Goal: Task Accomplishment & Management: Complete application form

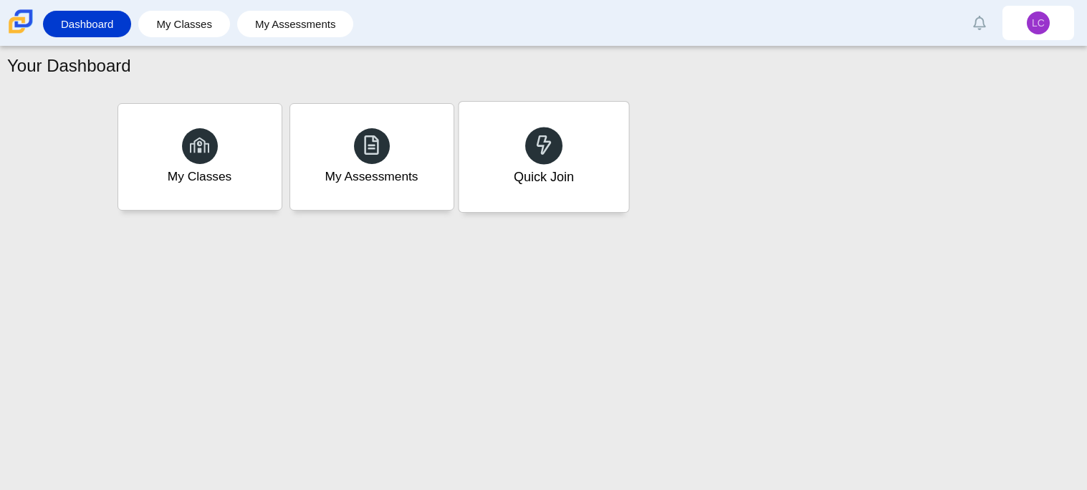
click at [550, 173] on div "Quick Join" at bounding box center [543, 177] width 60 height 19
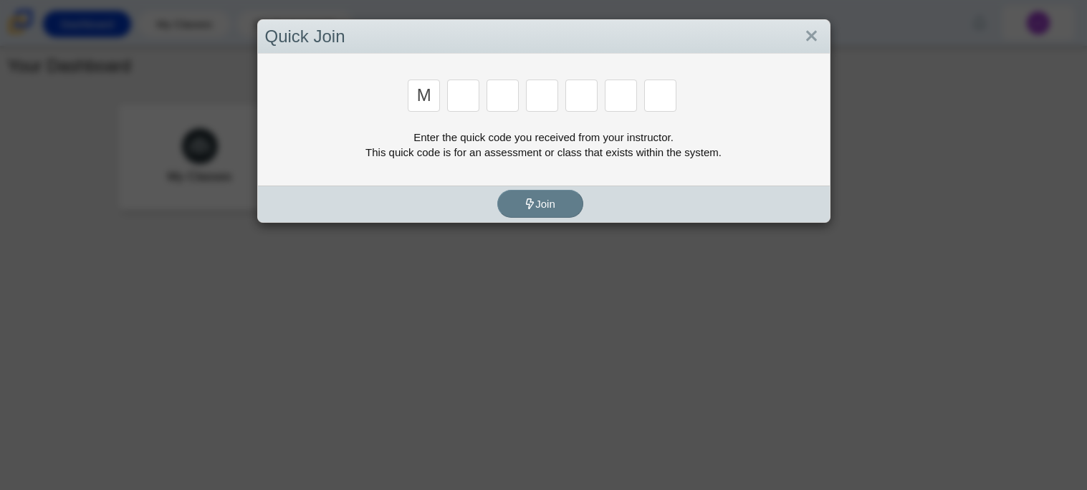
type input "m"
type input "7"
type input "b"
type input "m"
type input "3"
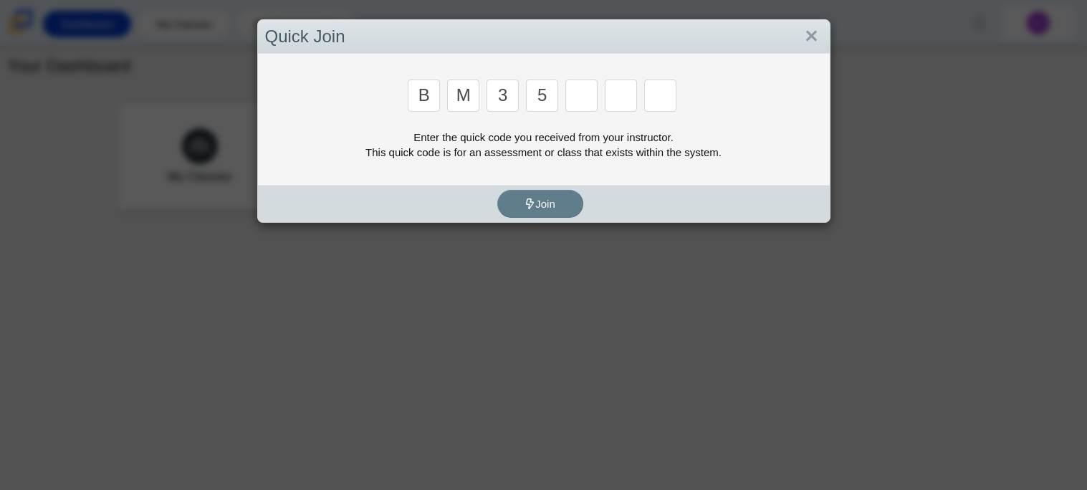
type input "5"
type input "3"
type input "g"
type input "b"
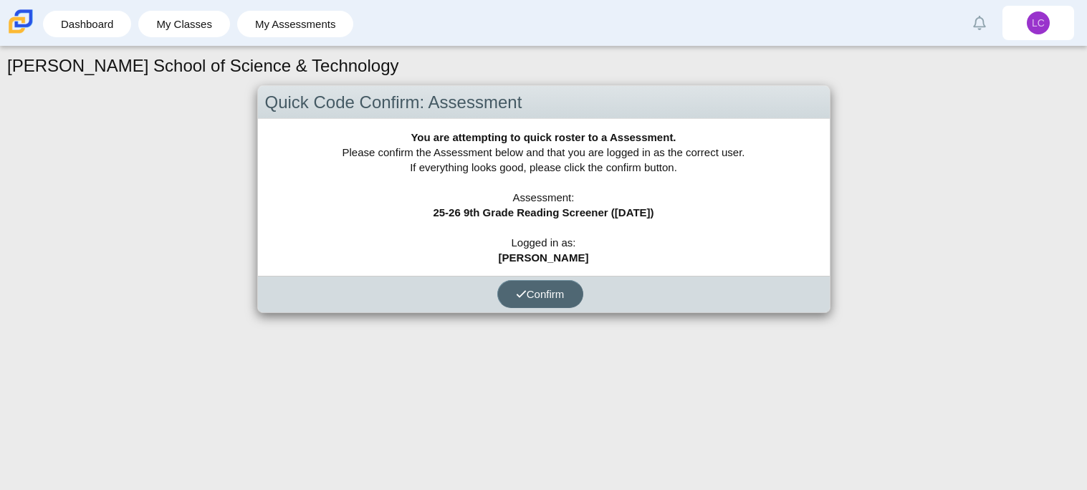
click at [564, 305] on button "Confirm" at bounding box center [540, 294] width 86 height 28
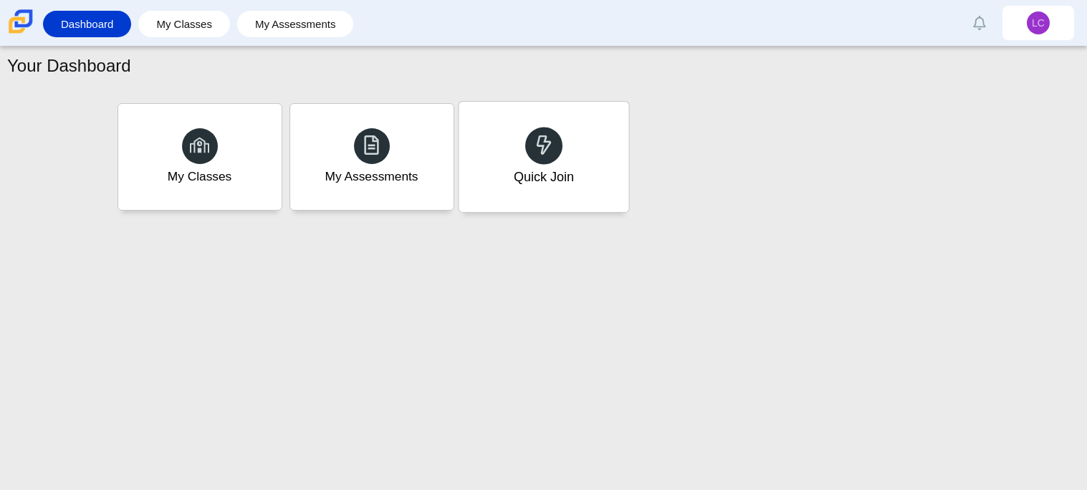
click at [586, 204] on div "Quick Join" at bounding box center [544, 157] width 170 height 110
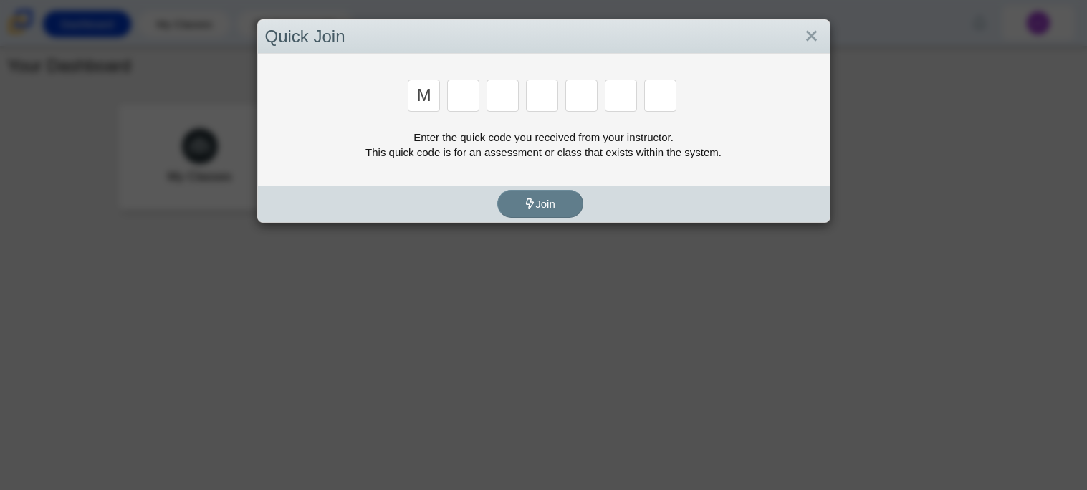
type input "m"
type input "b"
type input "m"
type input "3"
type input "5"
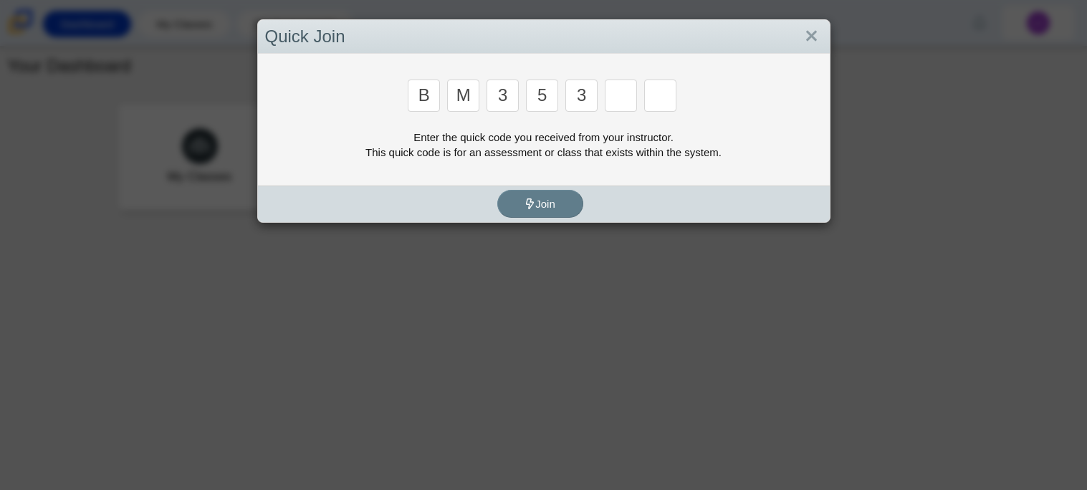
type input "3"
type input "g"
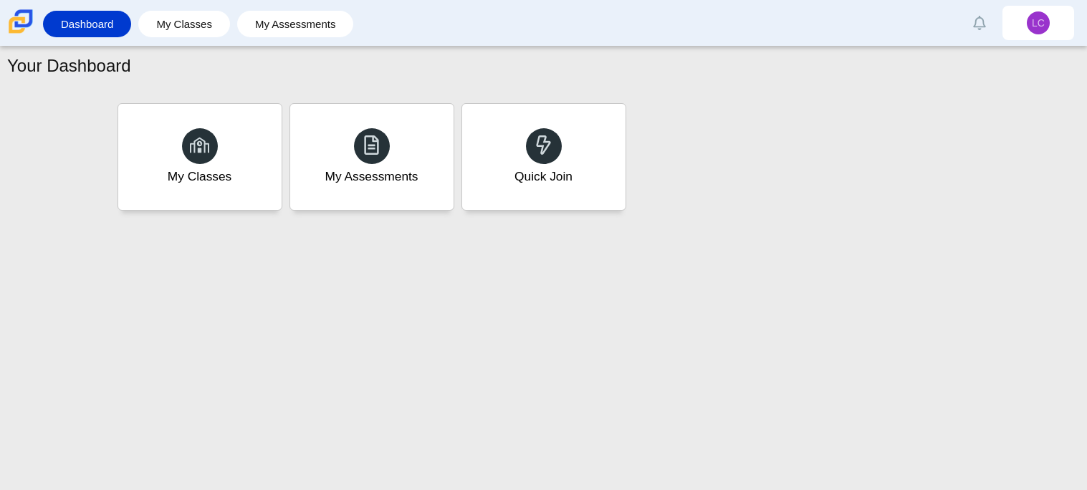
type input "b"
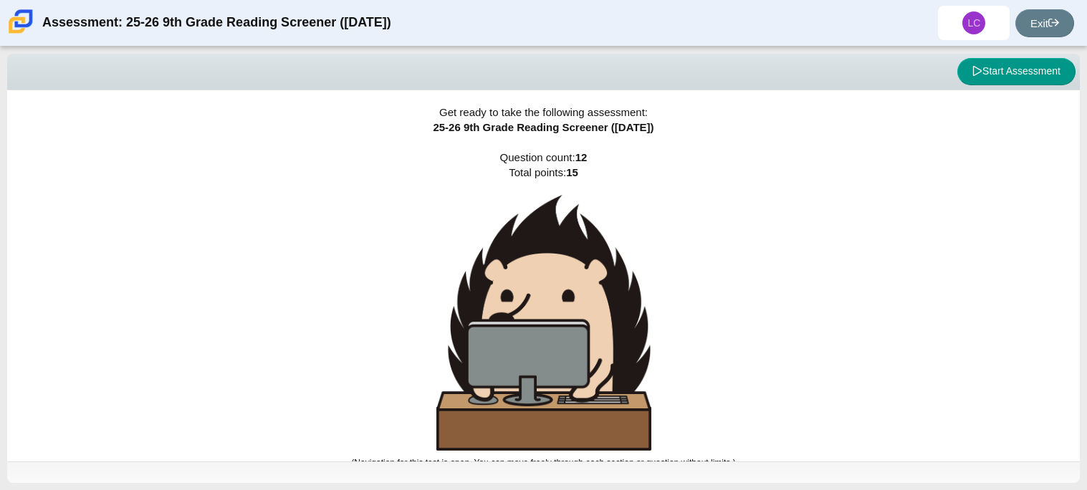
click at [1030, 86] on div "Viewing Question 0 of 12 in Pacing Mode Start Assessment" at bounding box center [543, 72] width 1073 height 37
click at [1026, 78] on button "Start Assessment" at bounding box center [1017, 71] width 118 height 27
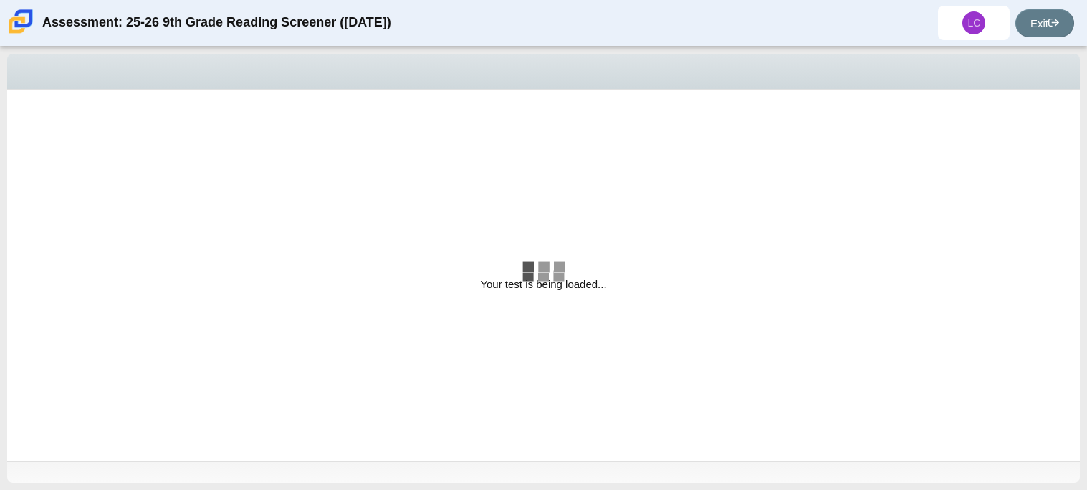
select select "ccc5b315-3c7c-471c-bf90-f22c8299c798"
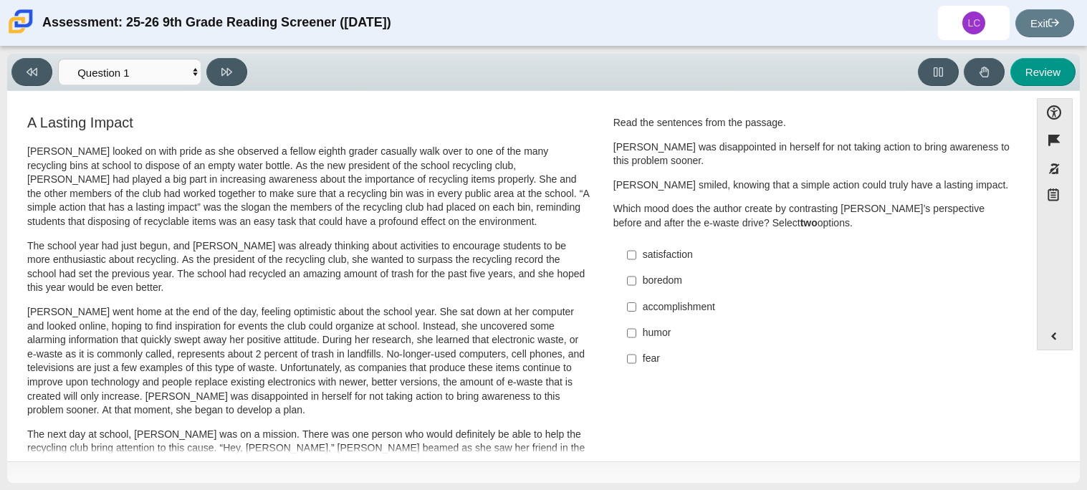
scroll to position [5, 0]
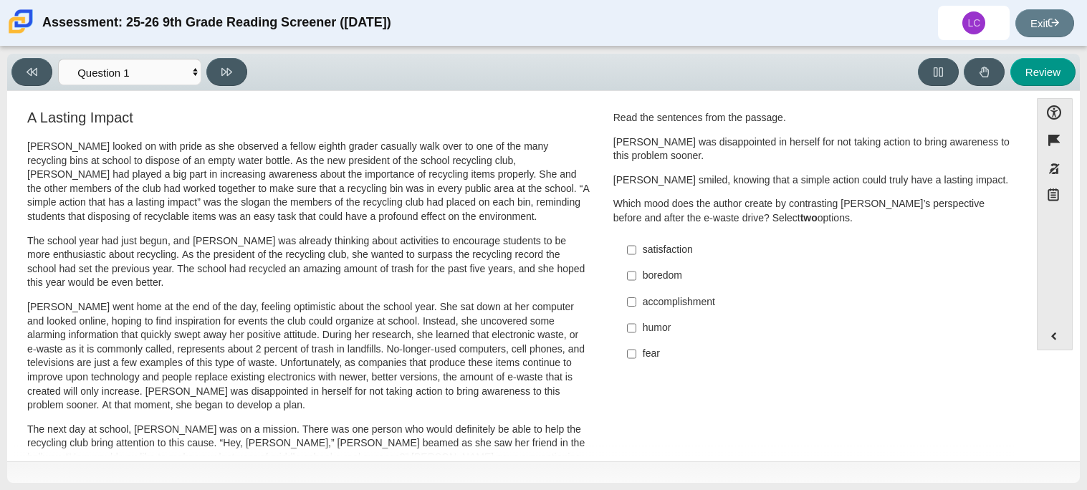
click at [633, 309] on label "accomplishment accomplishment" at bounding box center [814, 302] width 394 height 26
click at [633, 309] on input "accomplishment accomplishment" at bounding box center [631, 302] width 9 height 26
checkbox input "true"
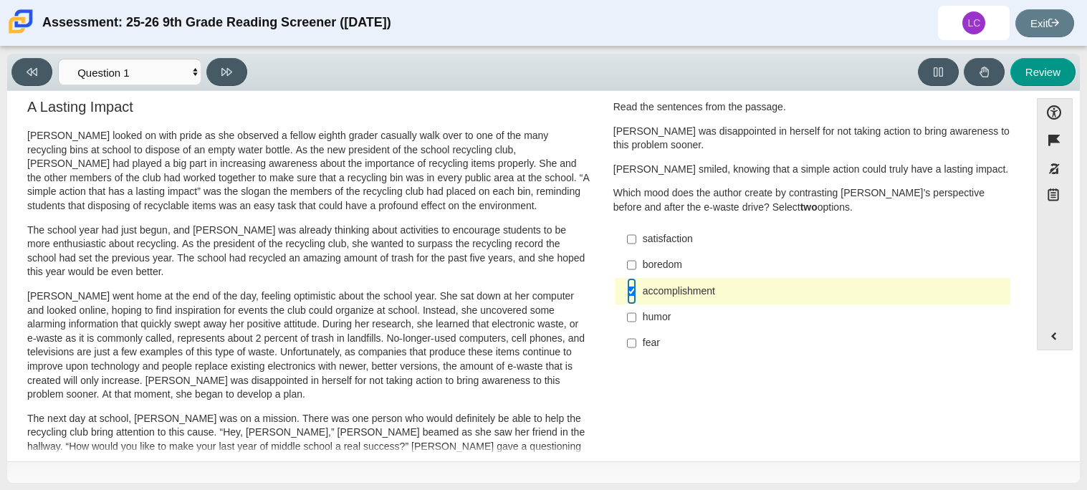
scroll to position [0, 0]
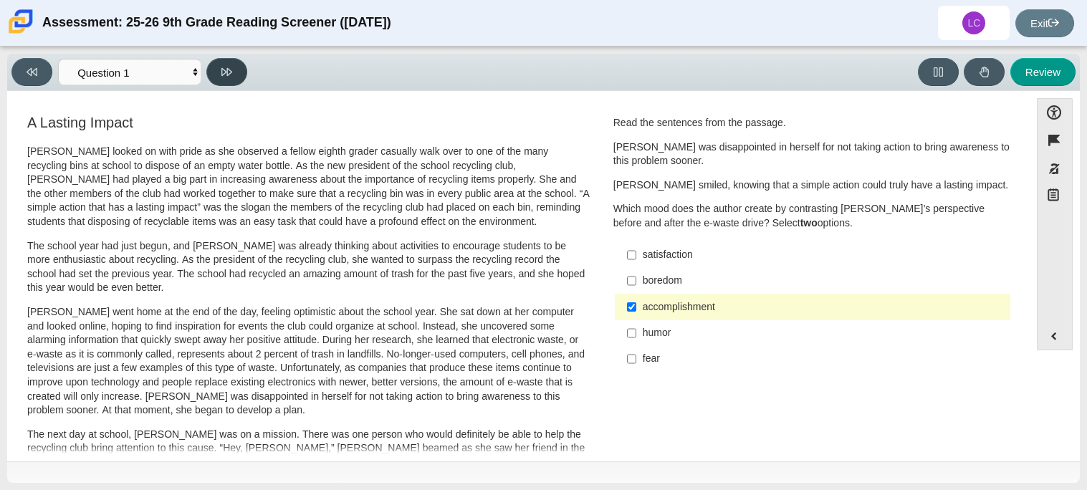
click at [238, 73] on button at bounding box center [226, 72] width 41 height 28
select select "0ff64528-ffd7-428d-b192-babfaadd44e8"
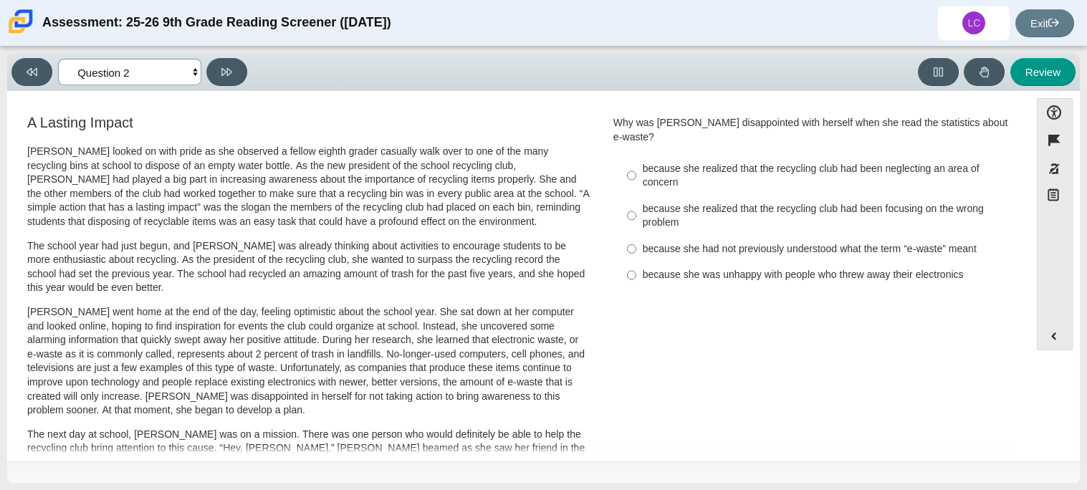
click at [167, 78] on select "Questions Question 1 Question 2 Question 3 Question 4 Question 5 Question 6 Que…" at bounding box center [129, 72] width 143 height 27
click at [343, 68] on div "Review" at bounding box center [665, 72] width 824 height 28
click at [643, 203] on div "because she realized that the recycling club had been focusing on the wrong pro…" at bounding box center [824, 216] width 362 height 28
click at [637, 203] on input "because she realized that the recycling club had been focusing on the wrong pro…" at bounding box center [631, 216] width 9 height 40
radio input "true"
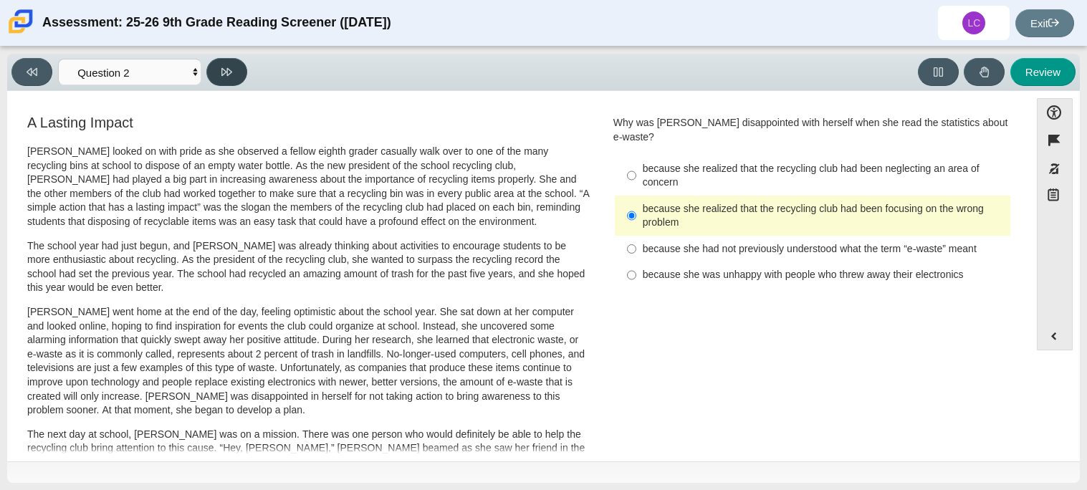
click at [218, 74] on button at bounding box center [226, 72] width 41 height 28
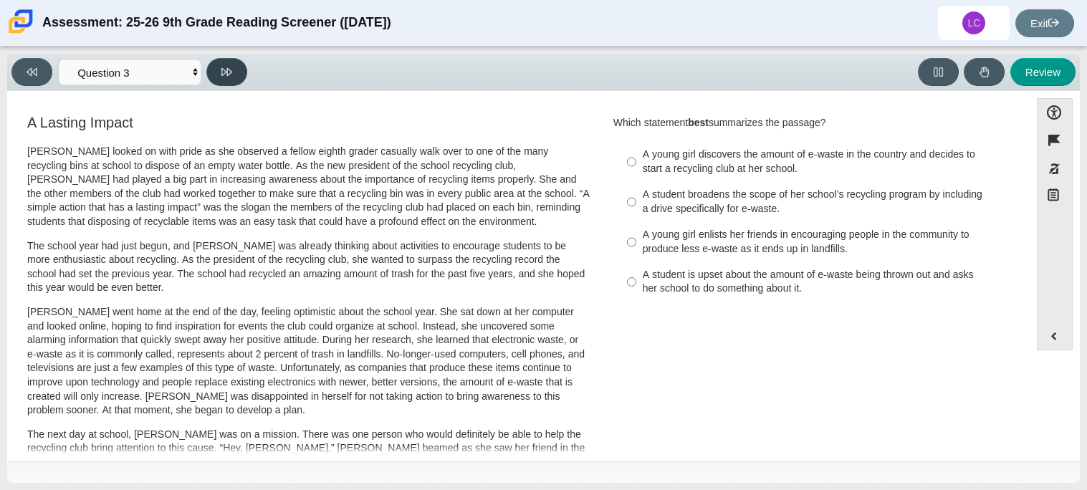
click at [218, 74] on button at bounding box center [226, 72] width 41 height 28
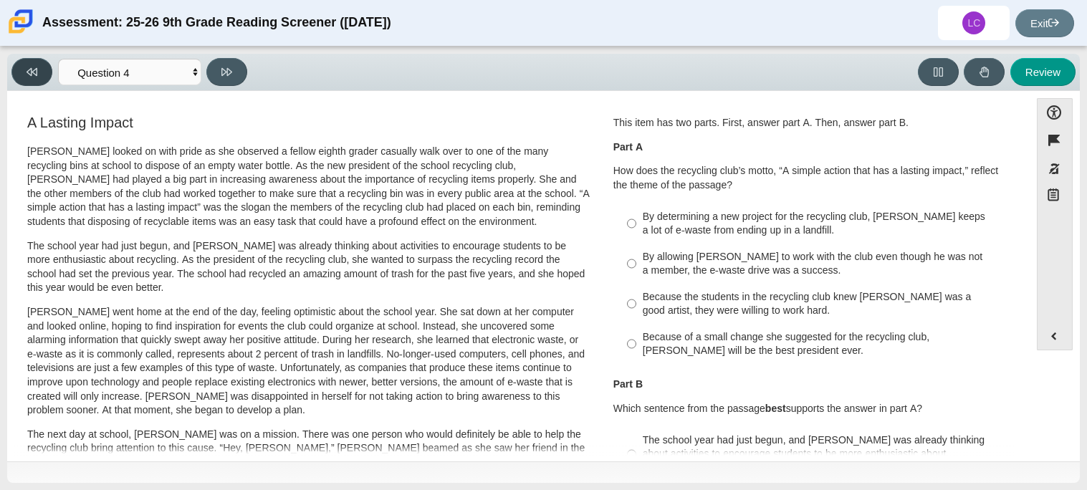
click at [44, 68] on button at bounding box center [31, 72] width 41 height 28
select select "7ce3d843-6974-4858-901c-1ff39630e843"
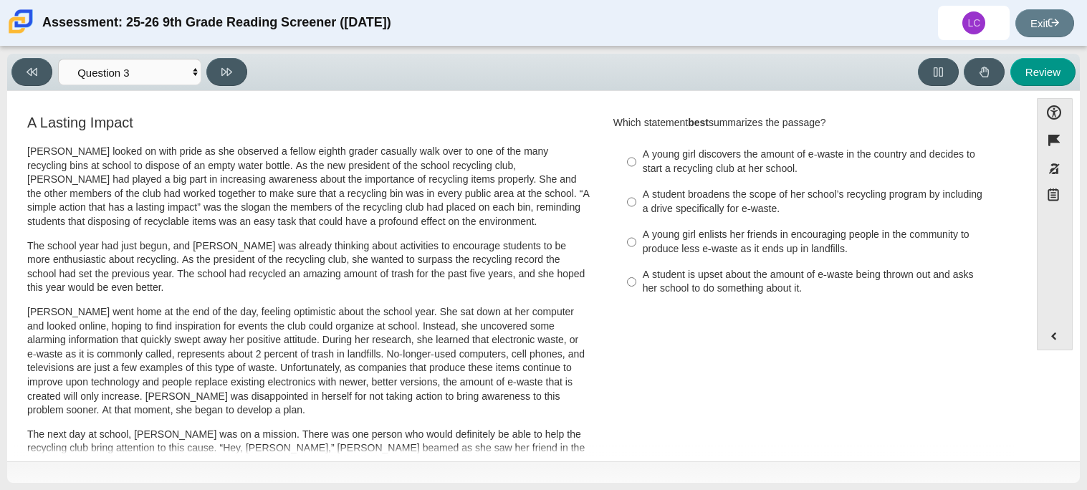
click at [749, 244] on div "A young girl enlists her friends in encouraging people in the community to prod…" at bounding box center [824, 242] width 362 height 28
click at [637, 244] on input "A young girl enlists her friends in encouraging people in the community to prod…" at bounding box center [631, 242] width 9 height 40
radio input "true"
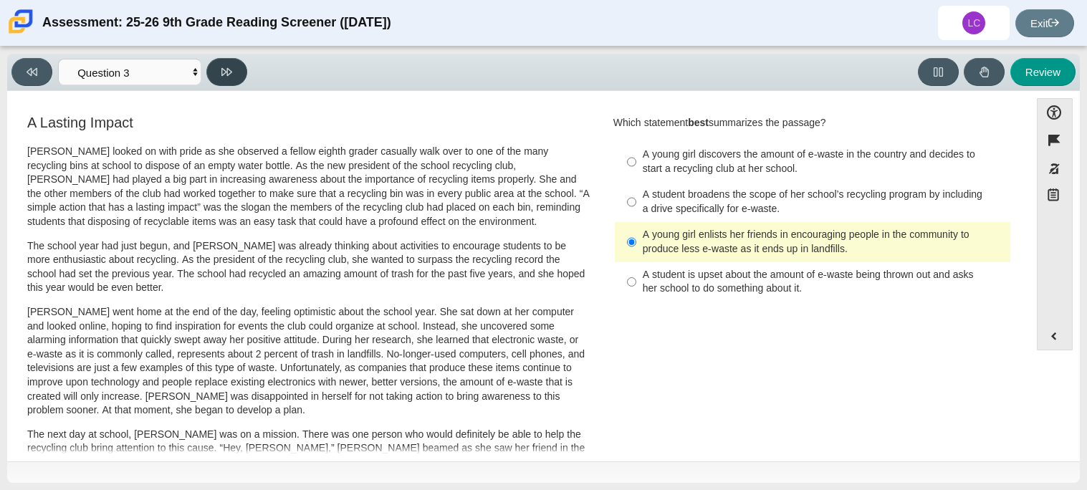
click at [218, 58] on button at bounding box center [226, 72] width 41 height 28
select select "ca9ea0f1-49c5-4bd1-83b0-472c18652b42"
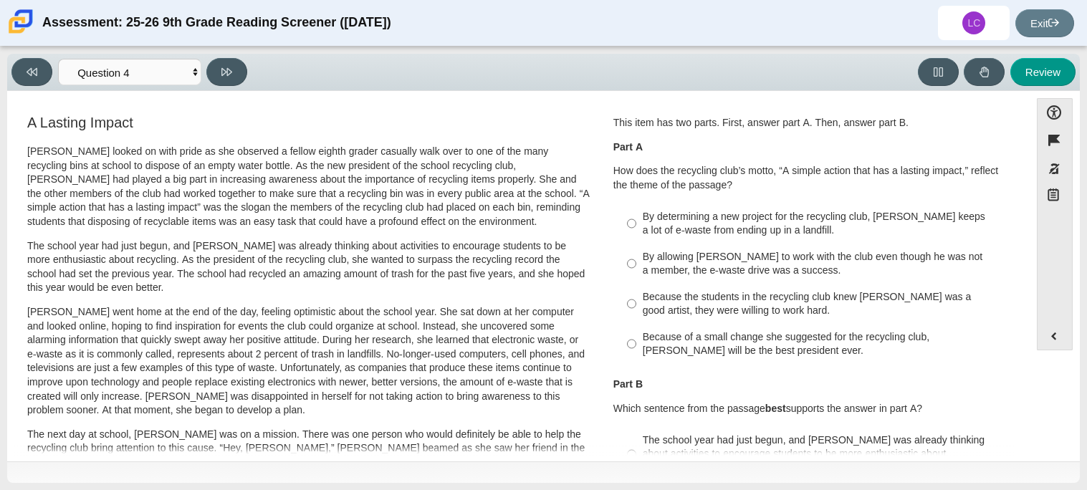
click at [647, 300] on div "Because the students in the recycling club knew Juan Carlos was a good artist, …" at bounding box center [824, 304] width 362 height 28
click at [637, 300] on input "Because the students in the recycling club knew Juan Carlos was a good artist, …" at bounding box center [631, 304] width 9 height 40
radio input "true"
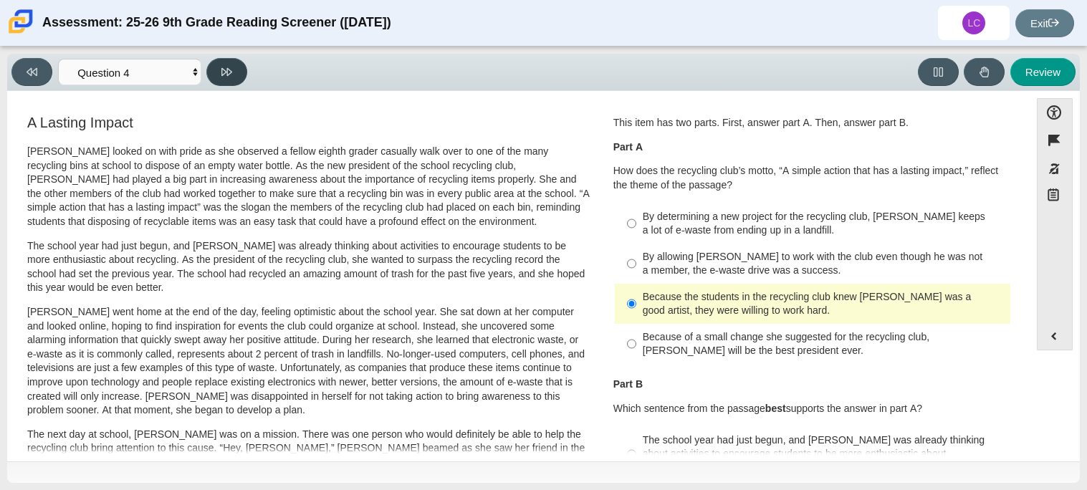
click at [234, 75] on button at bounding box center [226, 72] width 41 height 28
select select "e41f1a79-e29f-4095-8030-a53364015bed"
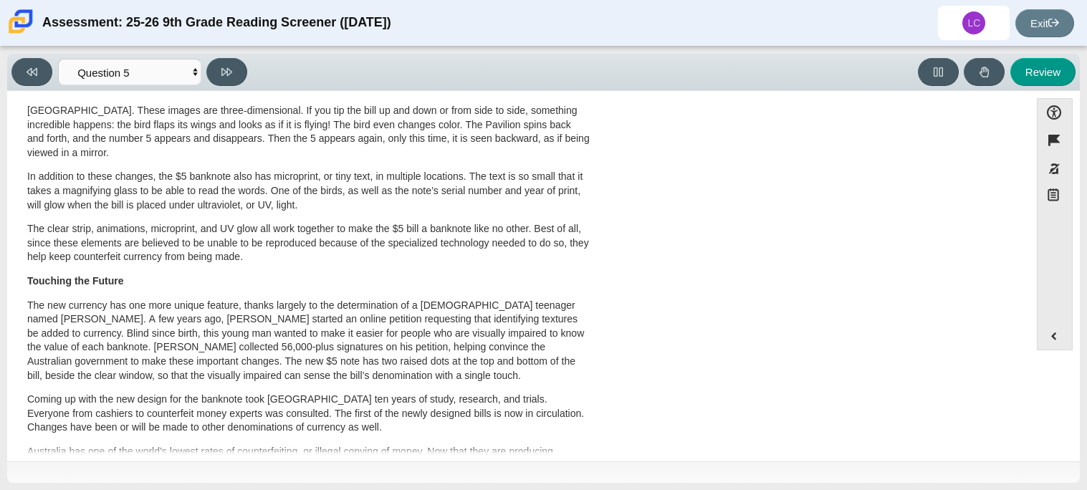
scroll to position [492, 0]
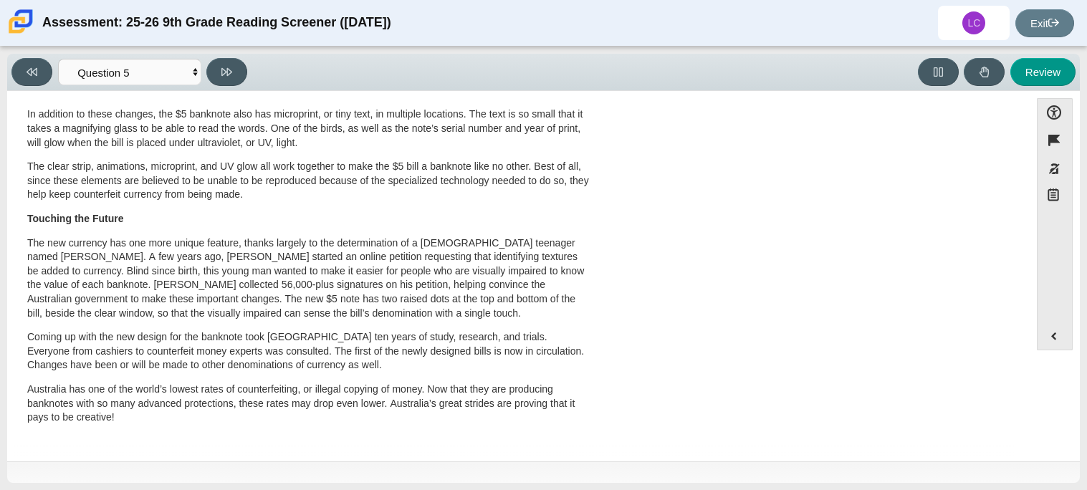
click at [558, 221] on p "Touching the Future" at bounding box center [308, 219] width 563 height 14
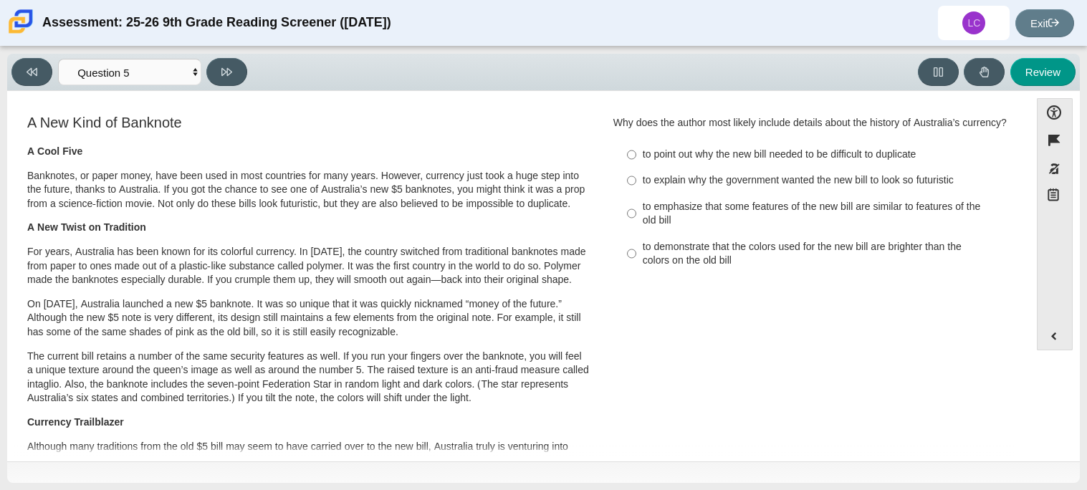
click at [538, 209] on p "Banknotes, or paper money, have been used in most countries for many years. How…" at bounding box center [308, 190] width 563 height 42
click at [628, 266] on input "to demonstrate that the colors used for the new bill are brighter than the colo…" at bounding box center [631, 254] width 9 height 40
radio input "true"
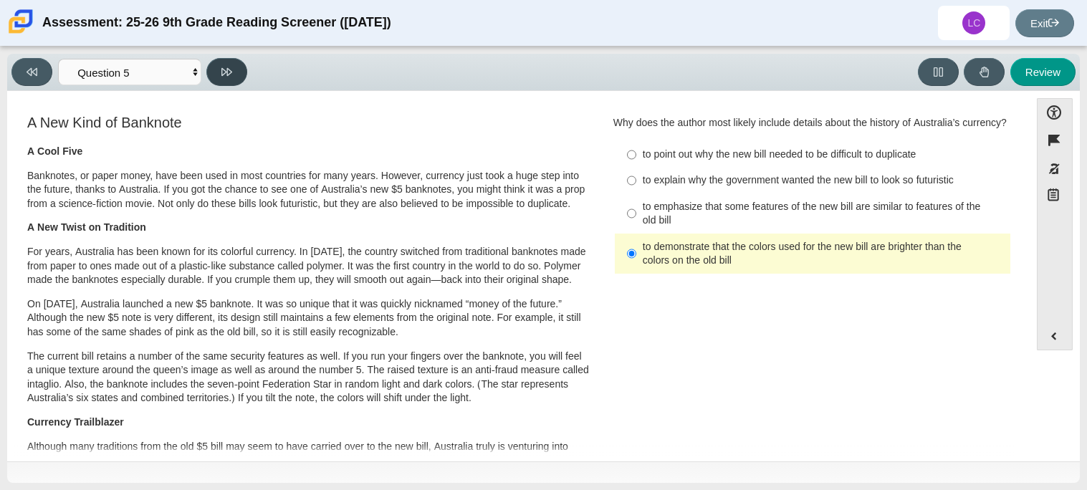
click at [219, 77] on button at bounding box center [226, 72] width 41 height 28
select select "69146e31-7b3d-4a3e-9ce6-f30c24342ae0"
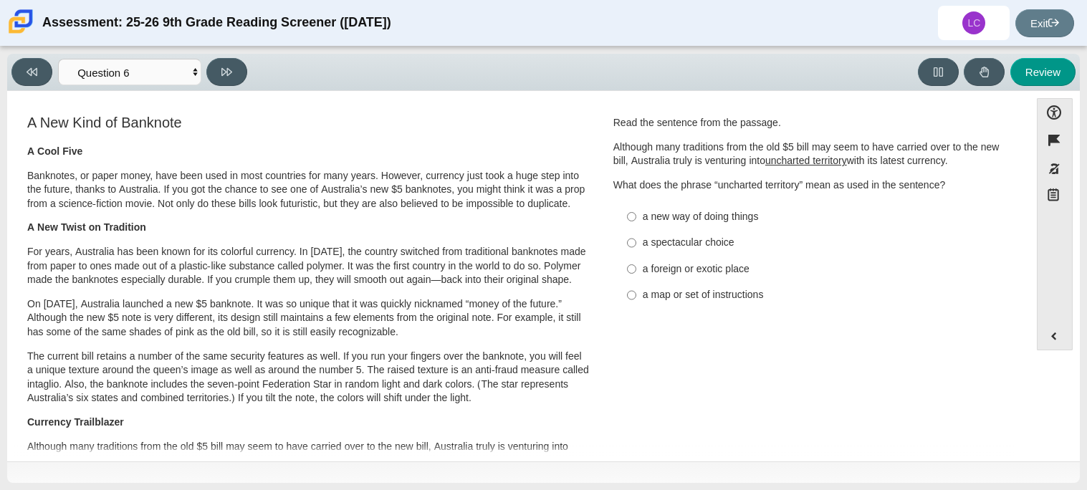
click at [634, 275] on label "a foreign or exotic place a foreign or exotic place" at bounding box center [814, 269] width 394 height 26
click at [634, 275] on input "a foreign or exotic place a foreign or exotic place" at bounding box center [631, 269] width 9 height 26
radio input "true"
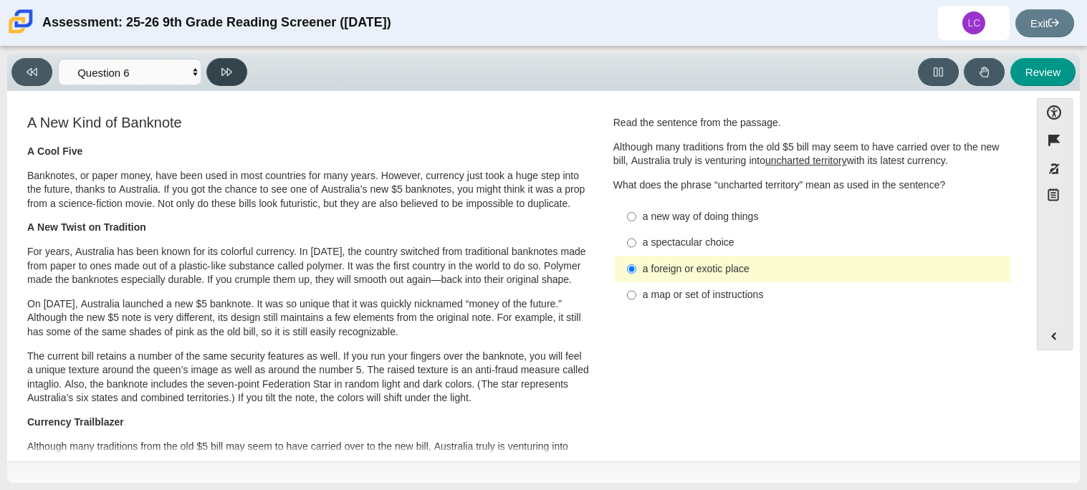
click at [237, 69] on button at bounding box center [226, 72] width 41 height 28
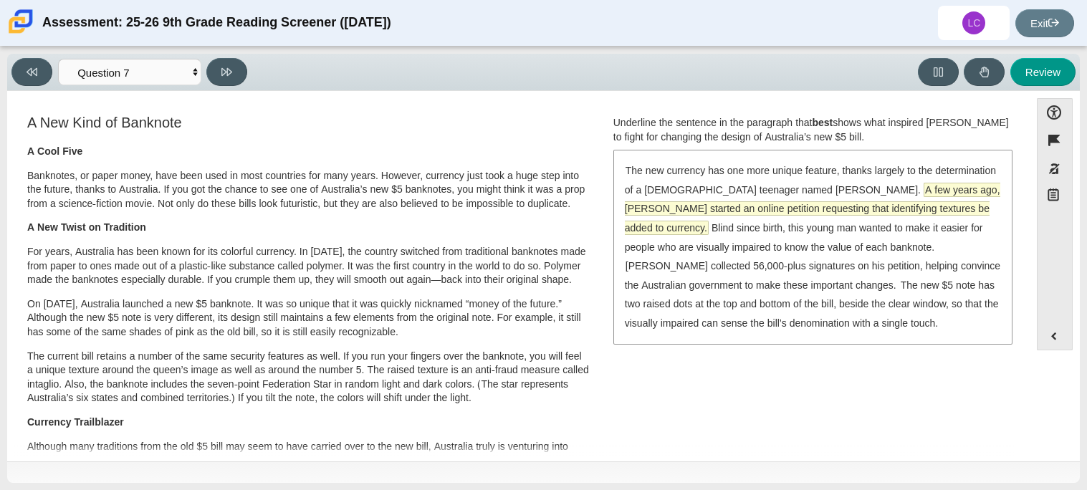
click at [935, 191] on span "A few years ago, McLeod started an online petition requesting that identifying …" at bounding box center [813, 209] width 376 height 51
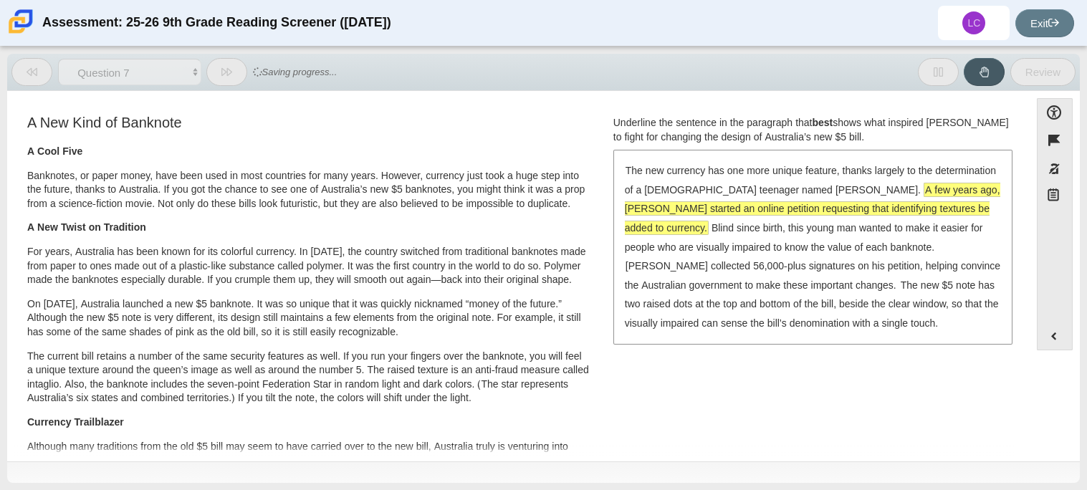
click at [935, 191] on span "A few years ago, McLeod started an online petition requesting that identifying …" at bounding box center [813, 209] width 376 height 51
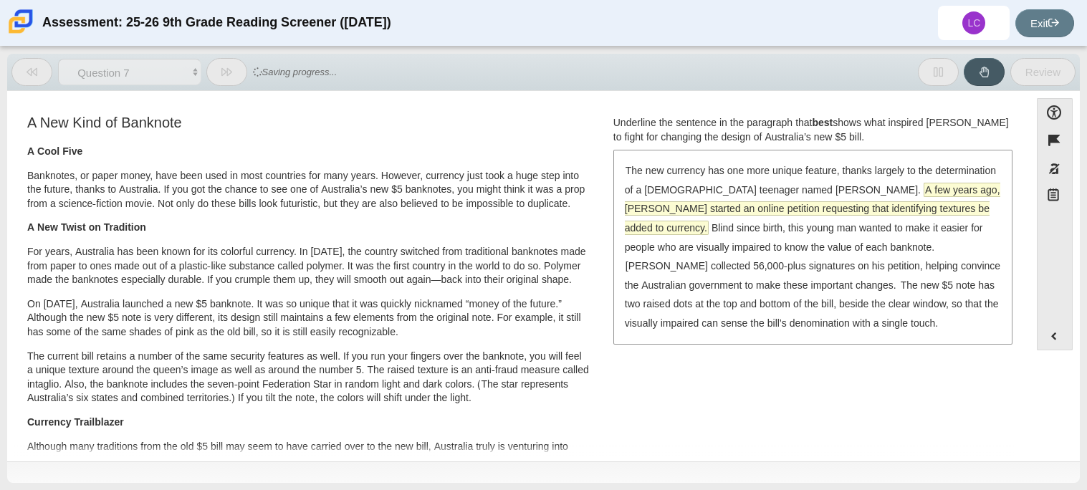
click at [935, 191] on span "A few years ago, McLeod started an online petition requesting that identifying …" at bounding box center [813, 209] width 376 height 51
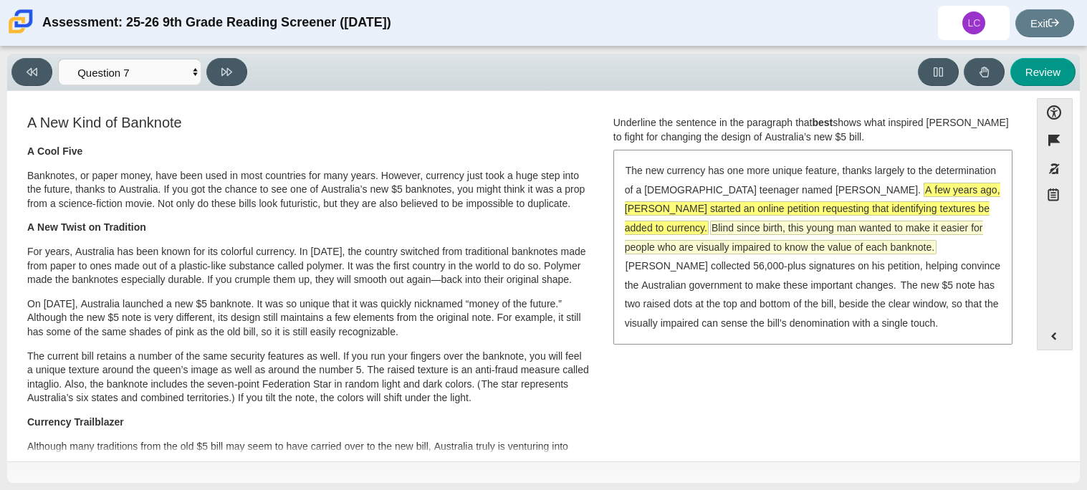
click at [743, 229] on span "Blind since birth, this young man wanted to make it easier for people who are v…" at bounding box center [804, 237] width 358 height 32
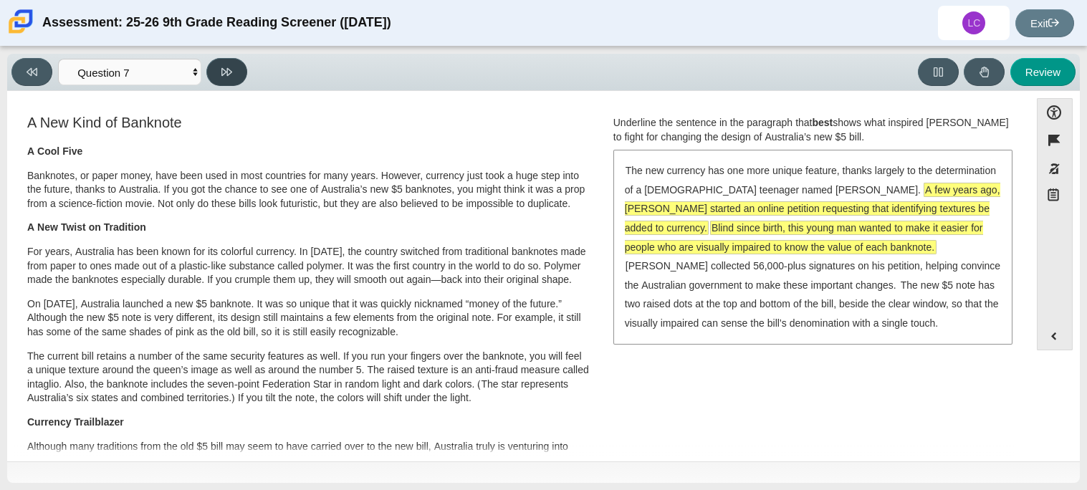
click at [244, 72] on button at bounding box center [226, 72] width 41 height 28
select select "ea8338c2-a6a3-418e-a305-2b963b54a290"
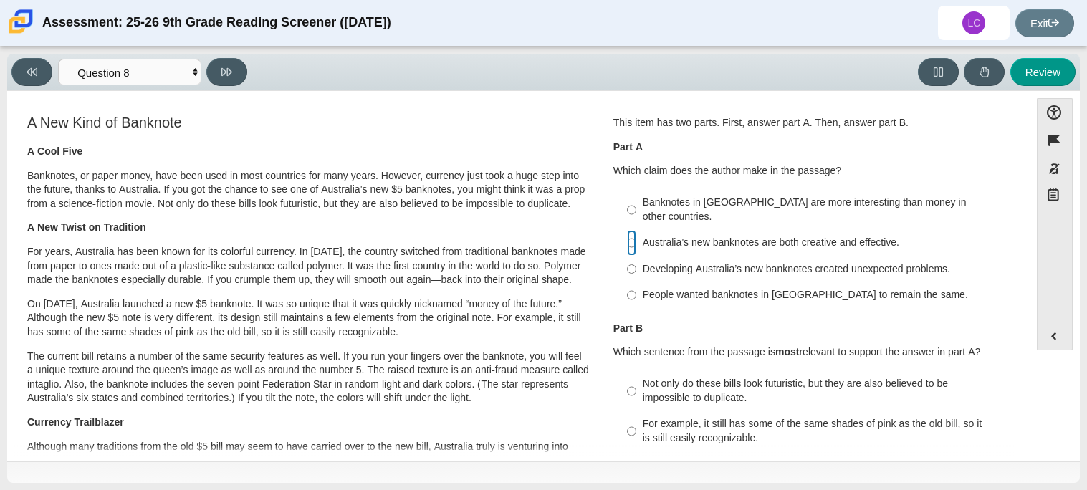
click at [632, 232] on input "Australia’s new banknotes are both creative and effective. Australia’s new bank…" at bounding box center [631, 243] width 9 height 26
radio input "true"
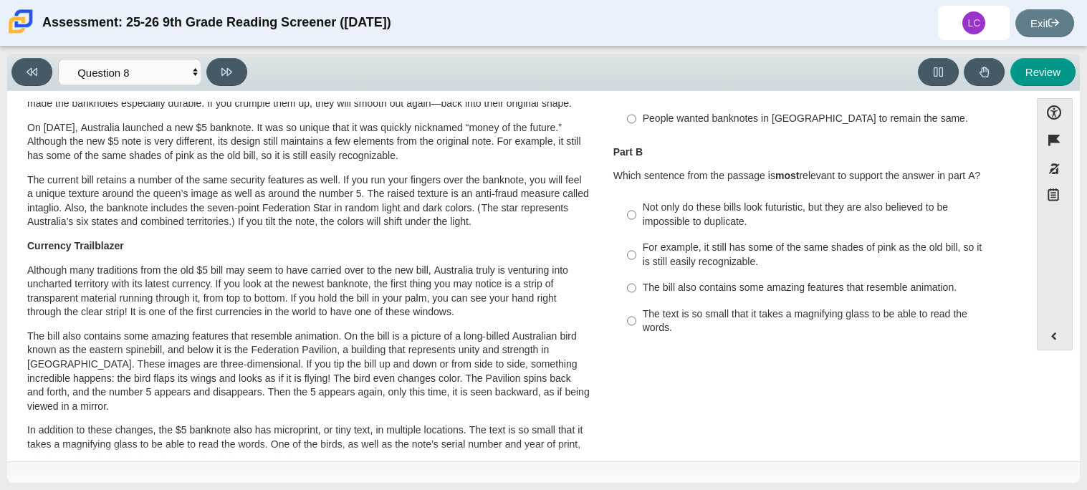
scroll to position [177, 0]
click at [630, 280] on input "The bill also contains some amazing features that resemble animation. The bill …" at bounding box center [631, 288] width 9 height 26
radio input "true"
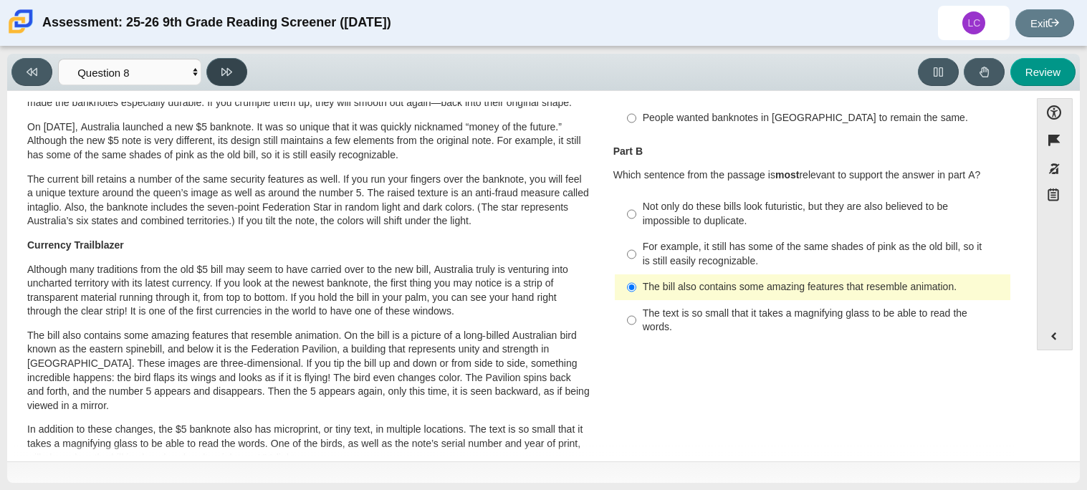
click at [224, 73] on icon at bounding box center [226, 72] width 11 height 8
select select "89f058d6-b15c-4ef5-a4b3-fdaffb8868b6"
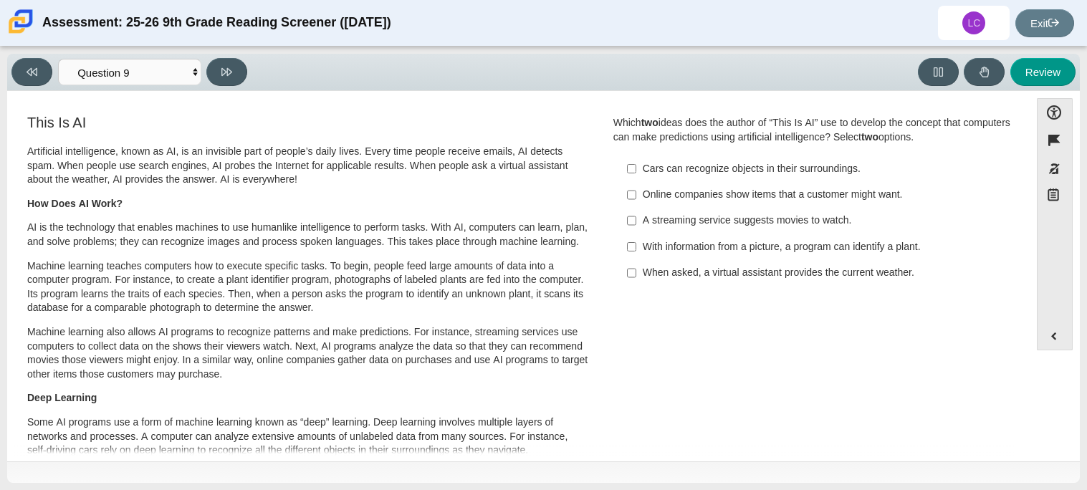
click at [773, 271] on div "When asked, a virtual assistant provides the current weather." at bounding box center [824, 273] width 362 height 14
click at [637, 271] on input "When asked, a virtual assistant provides the current weather. When asked, a vir…" at bounding box center [631, 273] width 9 height 26
checkbox input "true"
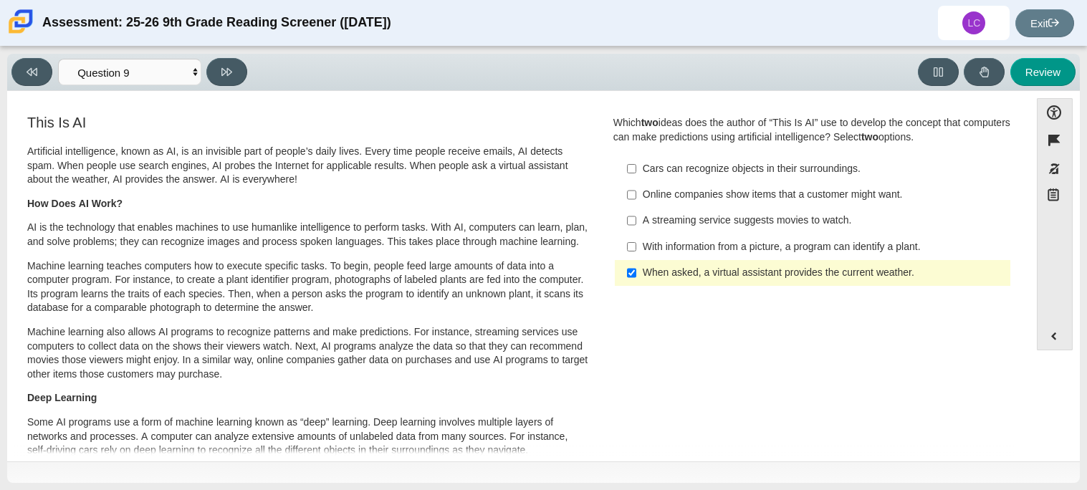
click at [723, 229] on label "A streaming service suggests movies to watch. A streaming service suggests movi…" at bounding box center [814, 221] width 394 height 26
click at [637, 229] on input "A streaming service suggests movies to watch. A streaming service suggests movi…" at bounding box center [631, 221] width 9 height 26
checkbox input "true"
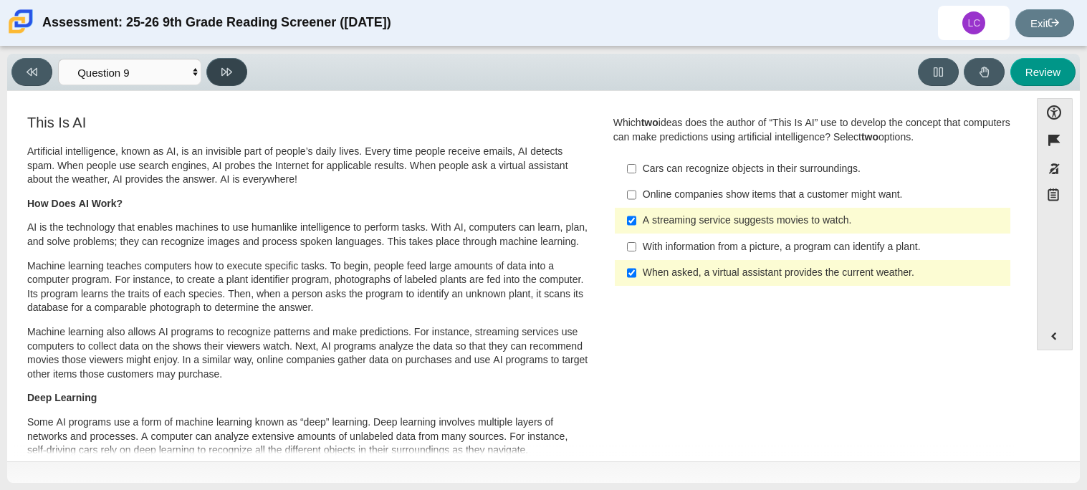
click at [231, 67] on icon at bounding box center [226, 72] width 11 height 11
select select "cdf3c14e-a918-44d1-9b63-3db0fa81641e"
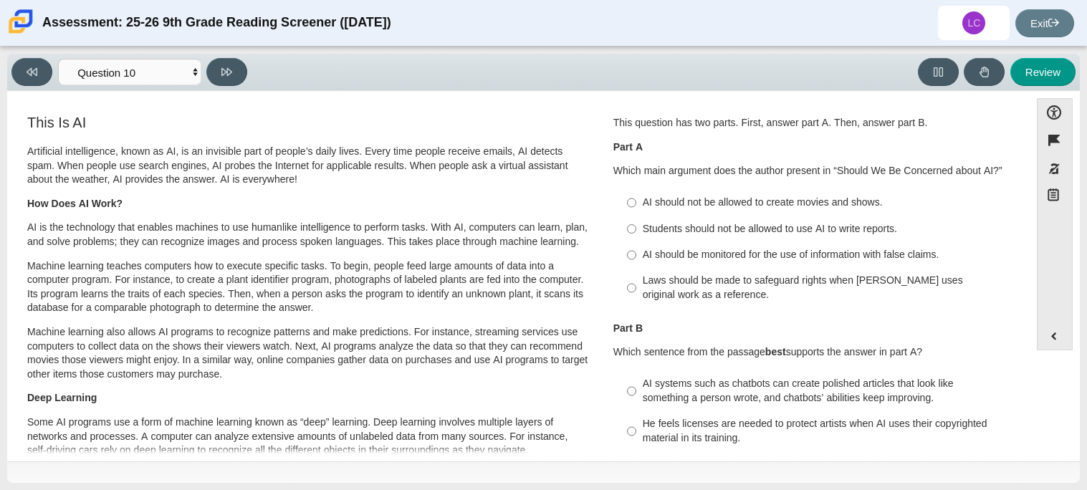
click at [671, 255] on div "AI should be monitored for the use of information with false claims." at bounding box center [824, 255] width 362 height 14
click at [637, 255] on input "AI should be monitored for the use of information with false claims. AI should …" at bounding box center [631, 255] width 9 height 26
radio input "true"
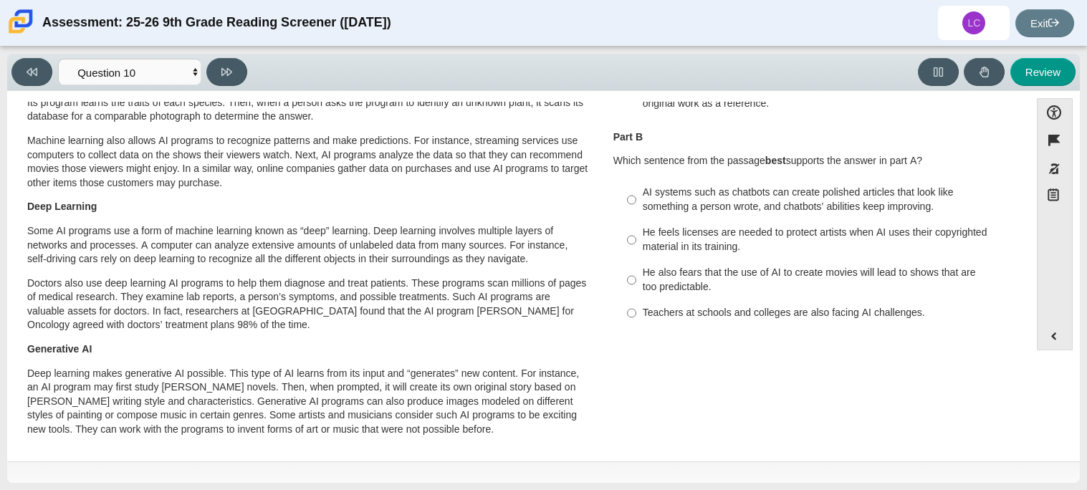
scroll to position [192, 0]
click at [677, 209] on div "AI systems such as chatbots can create polished articles that look like somethi…" at bounding box center [824, 199] width 362 height 28
click at [637, 209] on input "AI systems such as chatbots can create polished articles that look like somethi…" at bounding box center [631, 199] width 9 height 40
radio input "true"
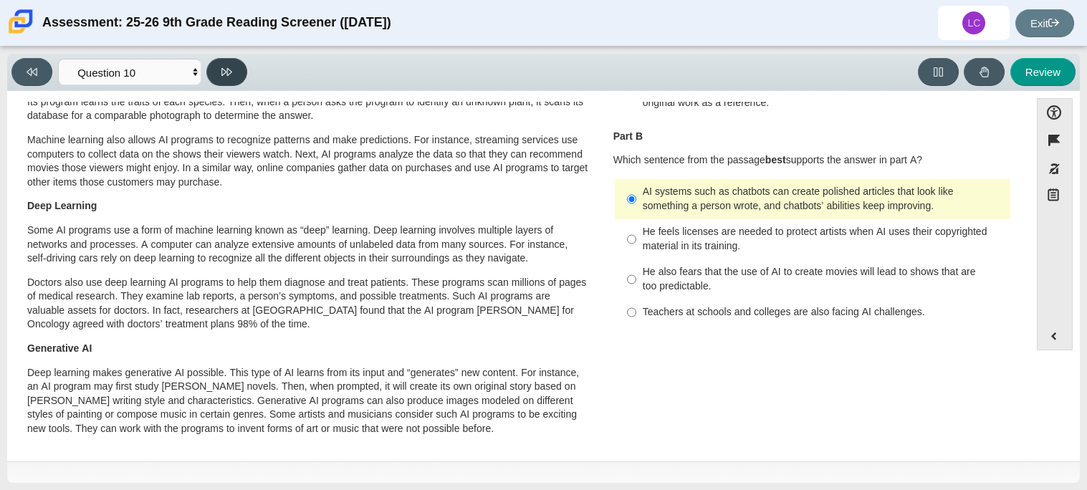
click at [237, 75] on button at bounding box center [226, 72] width 41 height 28
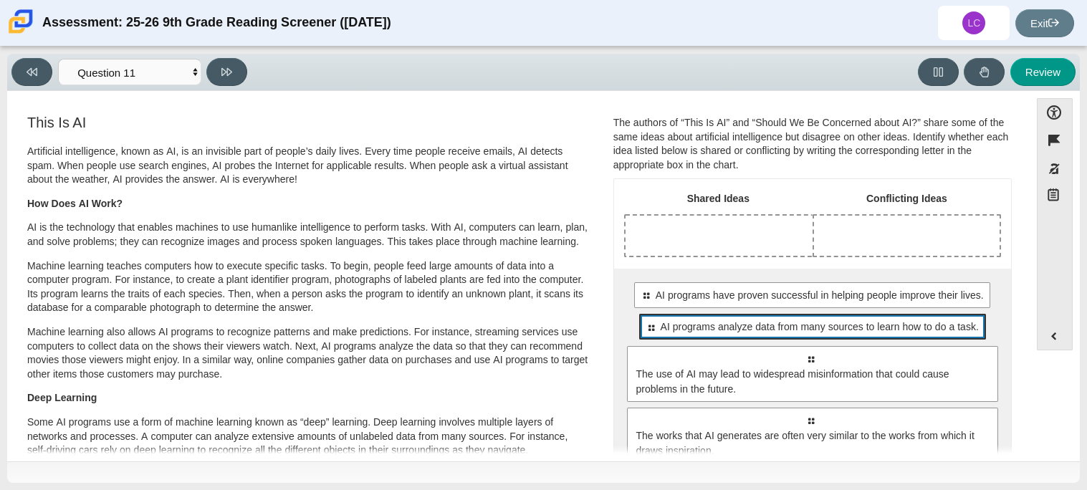
click at [933, 337] on div "Select to move response to a response input area. AI programs analyze data from…" at bounding box center [812, 327] width 346 height 26
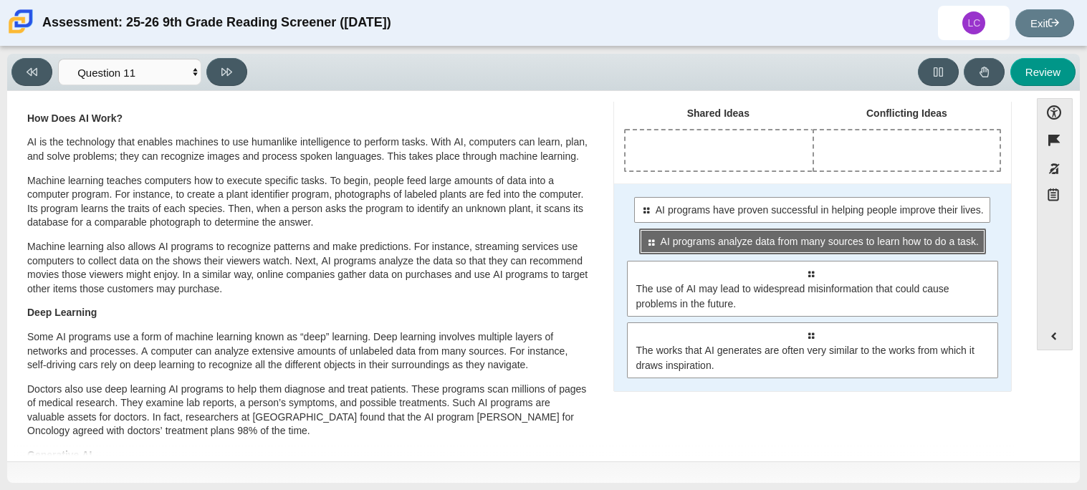
scroll to position [87, 0]
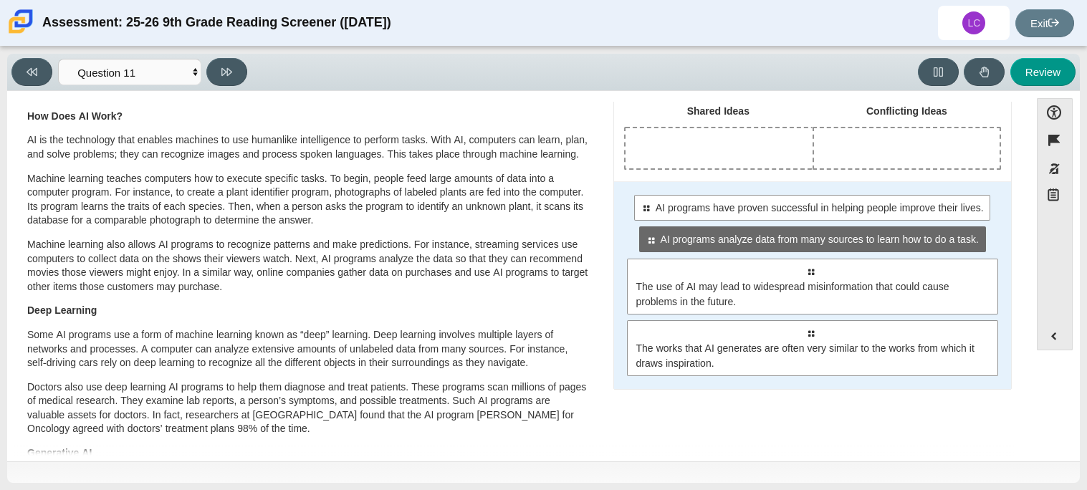
click at [887, 221] on div "Select to move response to a response input area. AI programs have proven succe…" at bounding box center [812, 285] width 397 height 209
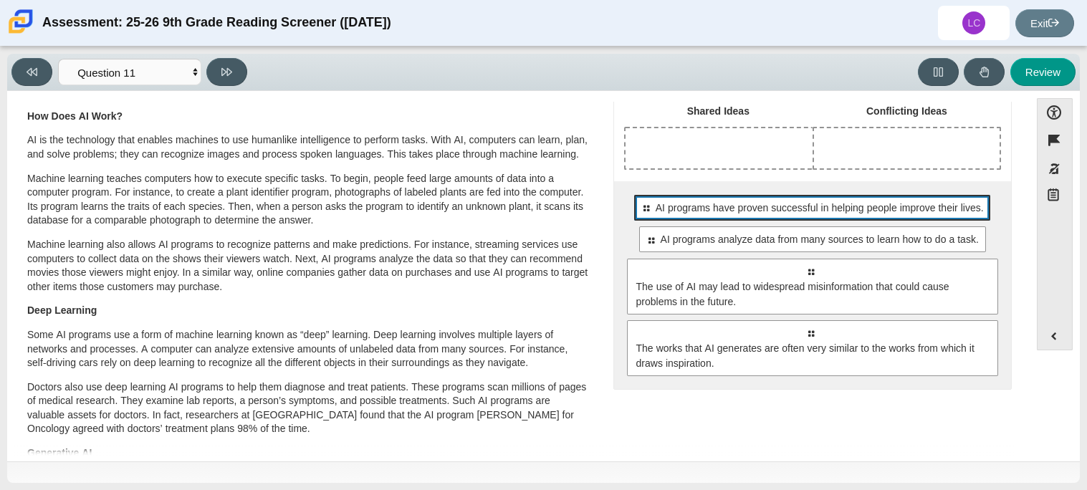
click at [781, 205] on span "AI programs have proven successful in helping people improve their lives." at bounding box center [820, 208] width 328 height 15
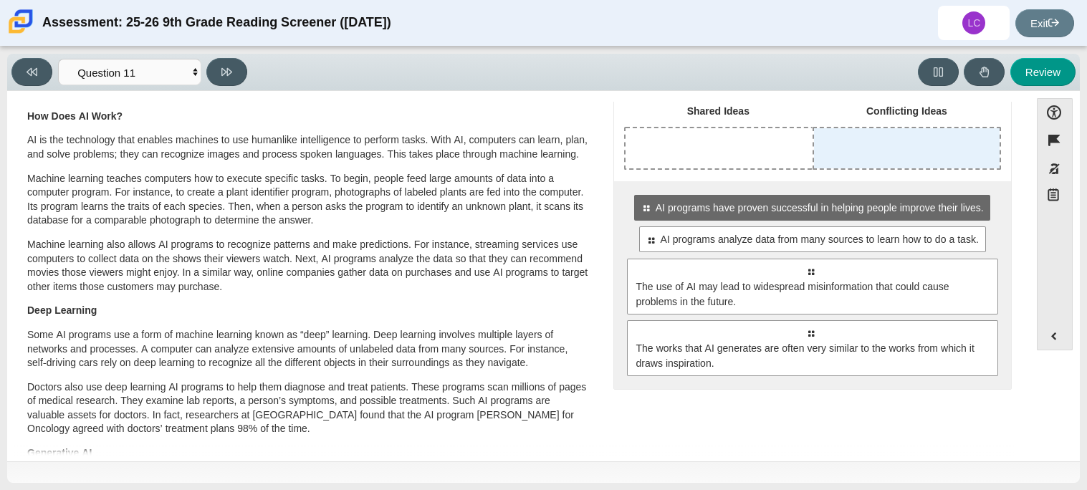
click at [912, 147] on div "Drop response in row 1 of column 2 (Conflicting Ideas)" at bounding box center [907, 148] width 186 height 40
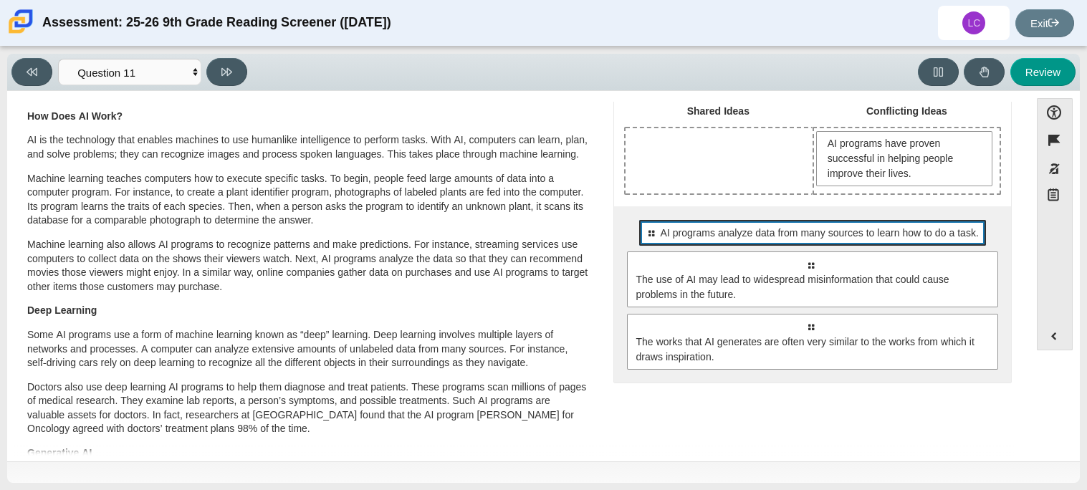
click at [898, 243] on div "Select to move response to a response input area. AI programs analyze data from…" at bounding box center [812, 233] width 346 height 26
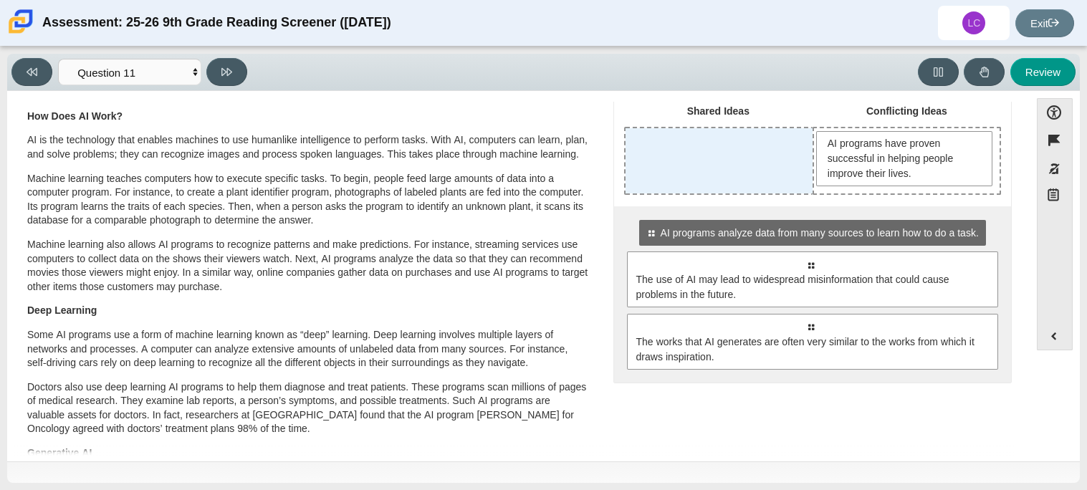
click at [794, 186] on div "Drop response in row 1 of column 1 (Shared Ideas)" at bounding box center [719, 160] width 187 height 65
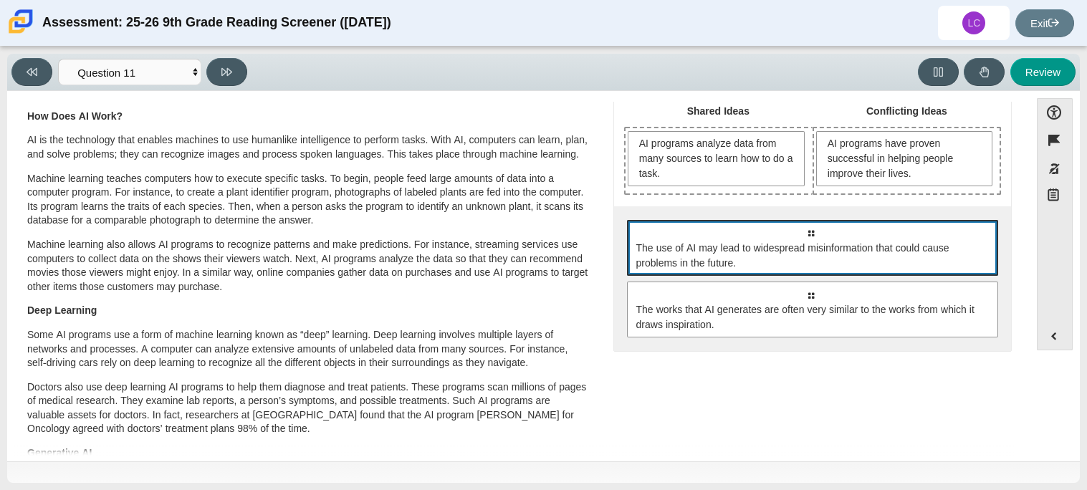
click at [860, 246] on span "The use of AI may lead to widespread misinformation that could cause problems i…" at bounding box center [814, 256] width 355 height 30
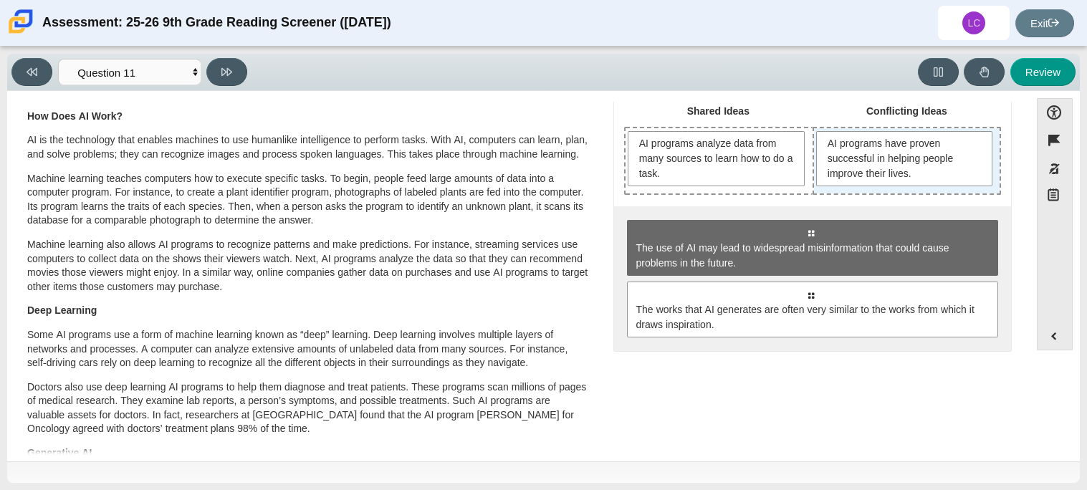
click at [936, 191] on div "AI programs have proven successful in helping people improve their lives." at bounding box center [907, 160] width 186 height 65
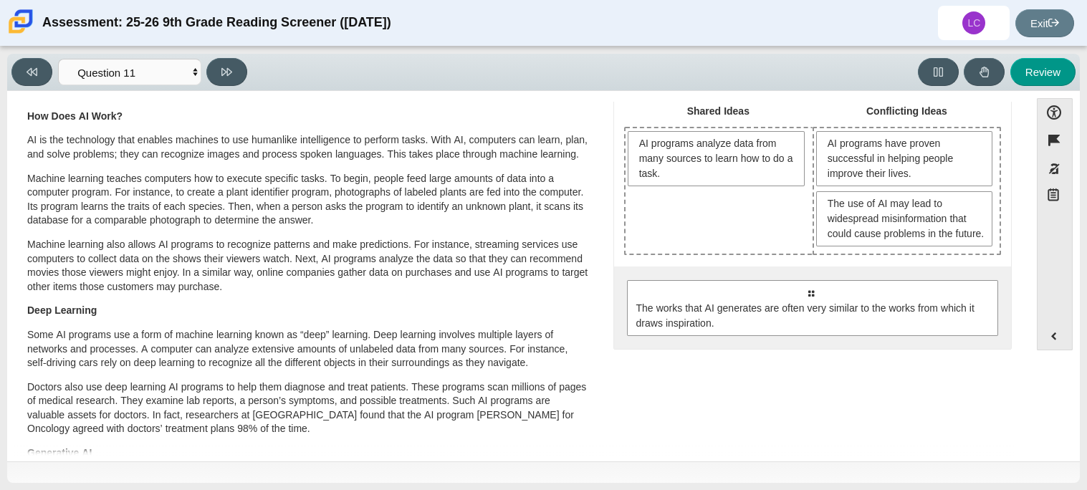
click at [954, 349] on div "Select to move response to a response input area. The works that AI generates a…" at bounding box center [812, 308] width 397 height 82
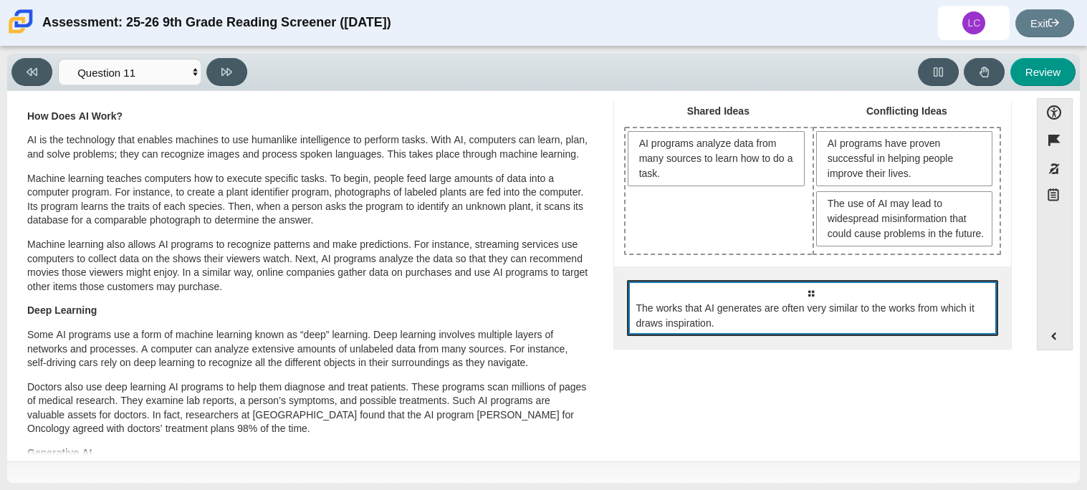
click at [953, 336] on div "Select to move response to a response input area. The works that AI generates a…" at bounding box center [812, 308] width 371 height 56
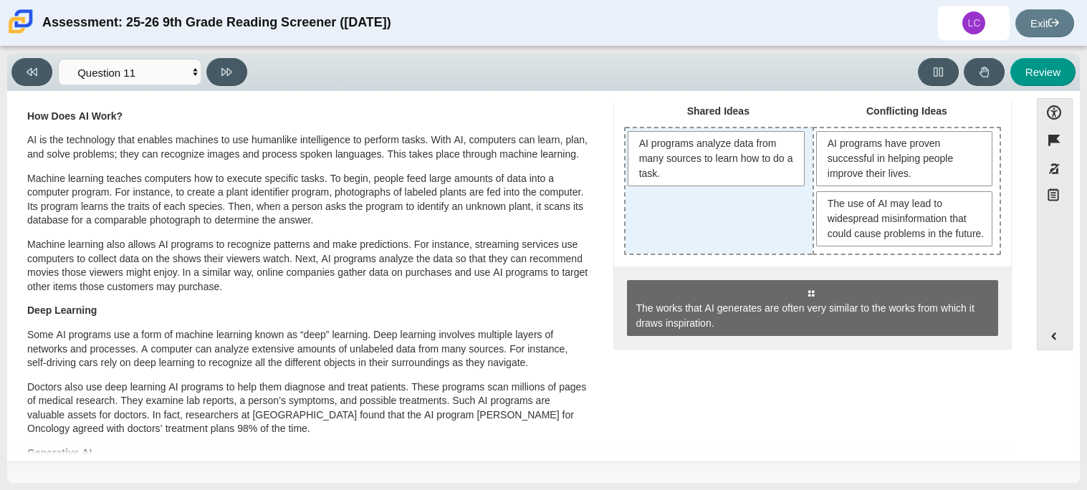
click at [669, 226] on div "AI programs analyze data from many sources to learn how to do a task." at bounding box center [719, 190] width 187 height 125
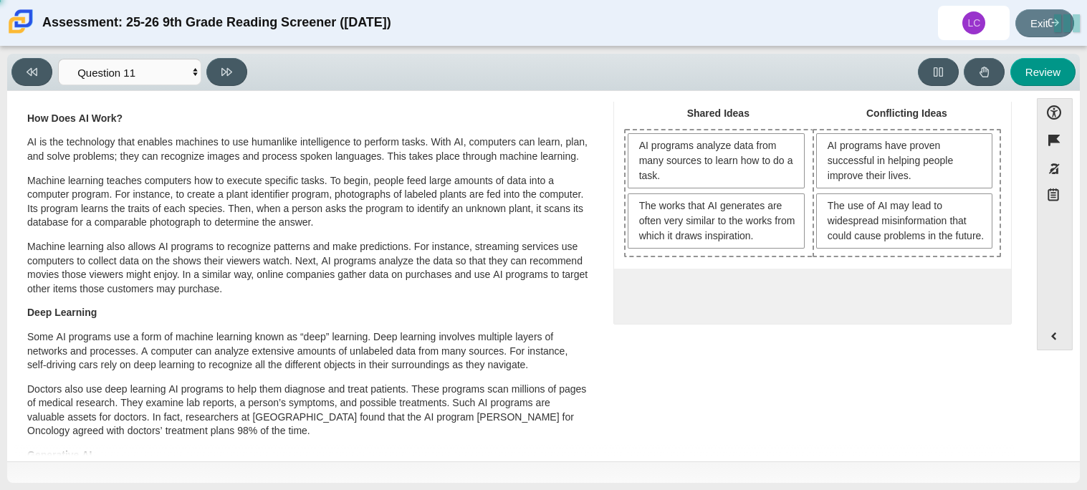
scroll to position [0, 0]
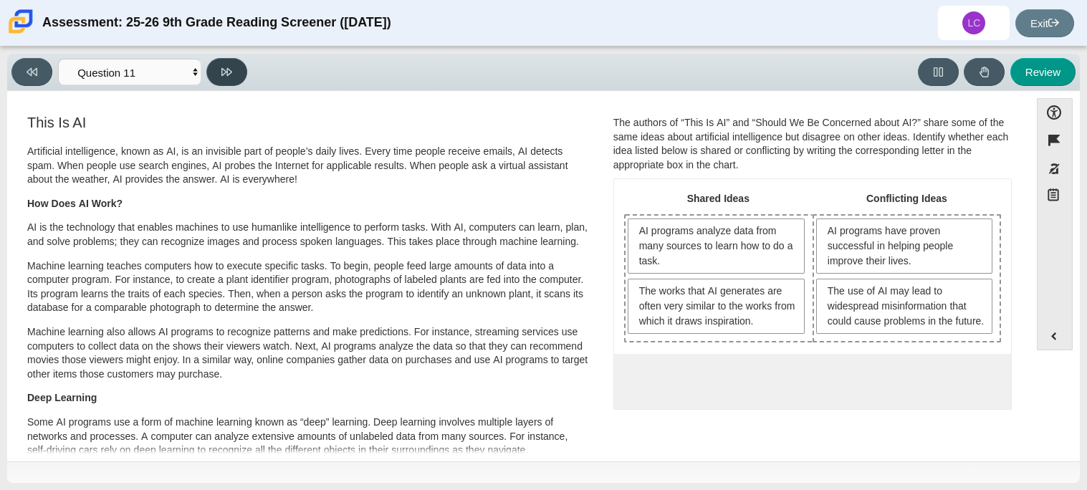
click at [237, 83] on button at bounding box center [226, 72] width 41 height 28
select select "c3effed4-44ce-4a19-bd96-1787f34e9b4c"
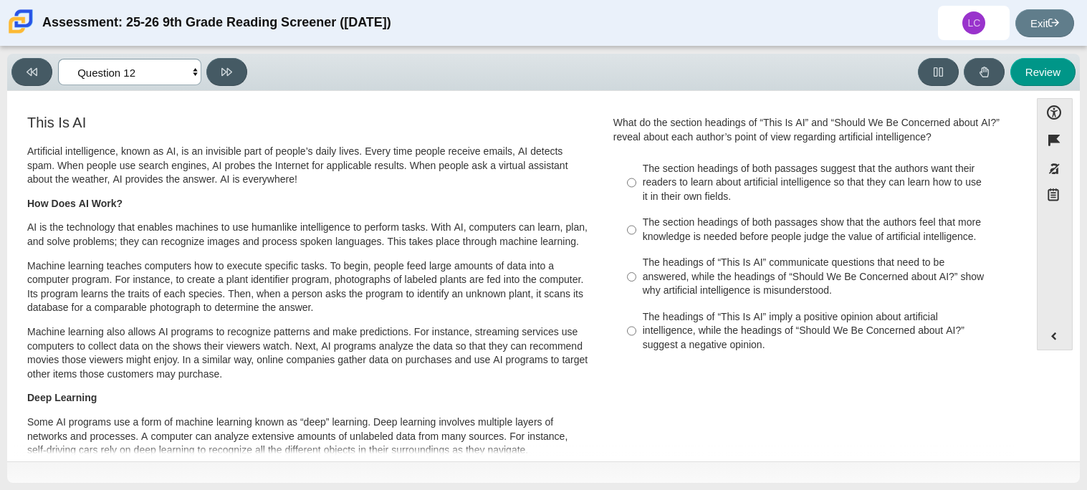
click at [183, 75] on select "Questions Question 1 Question 2 Question 3 Question 4 Question 5 Question 6 Que…" at bounding box center [129, 72] width 143 height 27
click at [175, 78] on select "Questions Question 1 Question 2 Question 3 Question 4 Question 5 Question 6 Que…" at bounding box center [129, 72] width 143 height 27
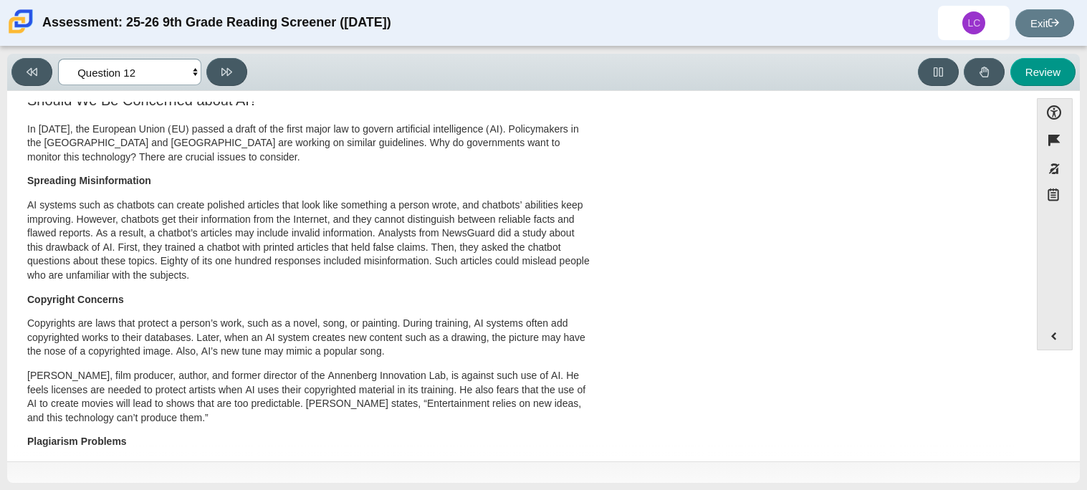
scroll to position [570, 0]
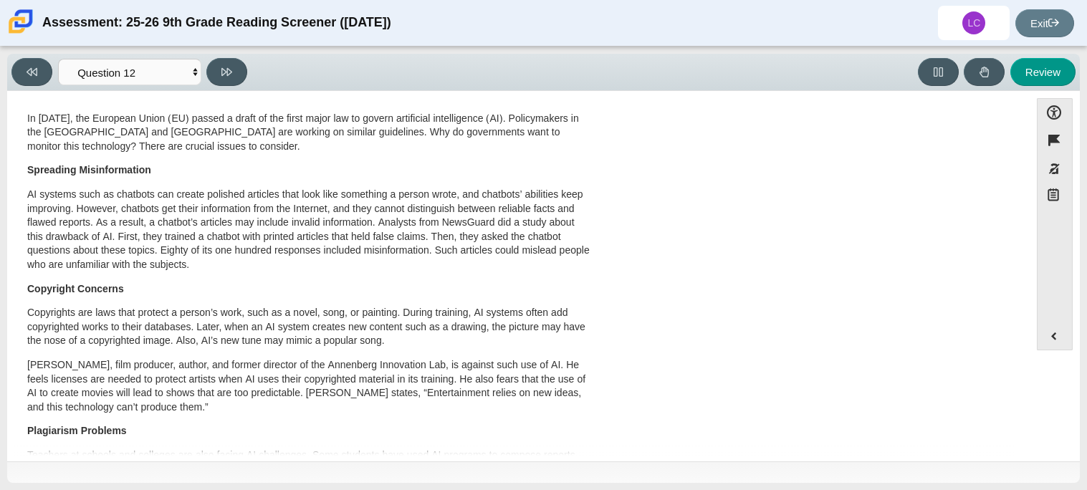
click at [212, 157] on div "In 2023, the European Union (EU) passed a draft of the first major law to gover…" at bounding box center [308, 366] width 563 height 508
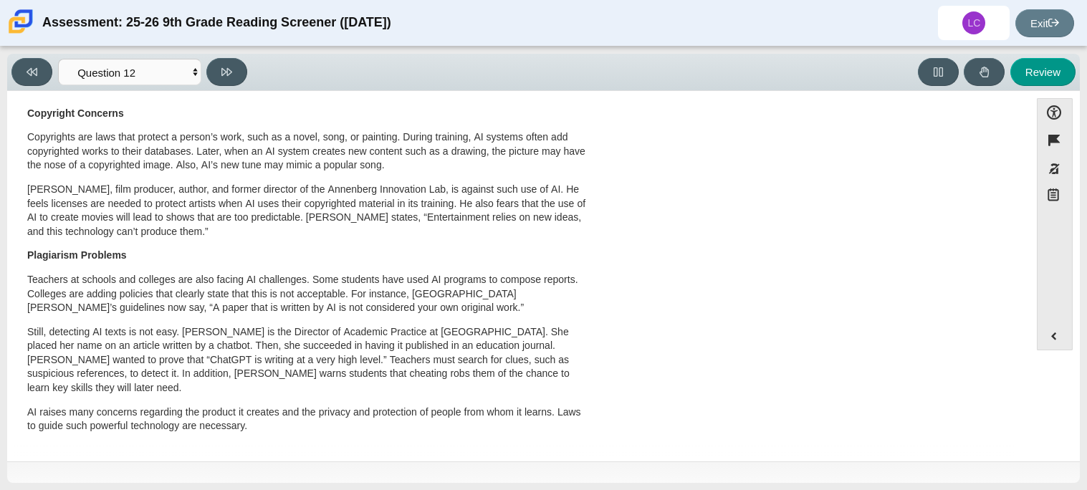
scroll to position [754, 0]
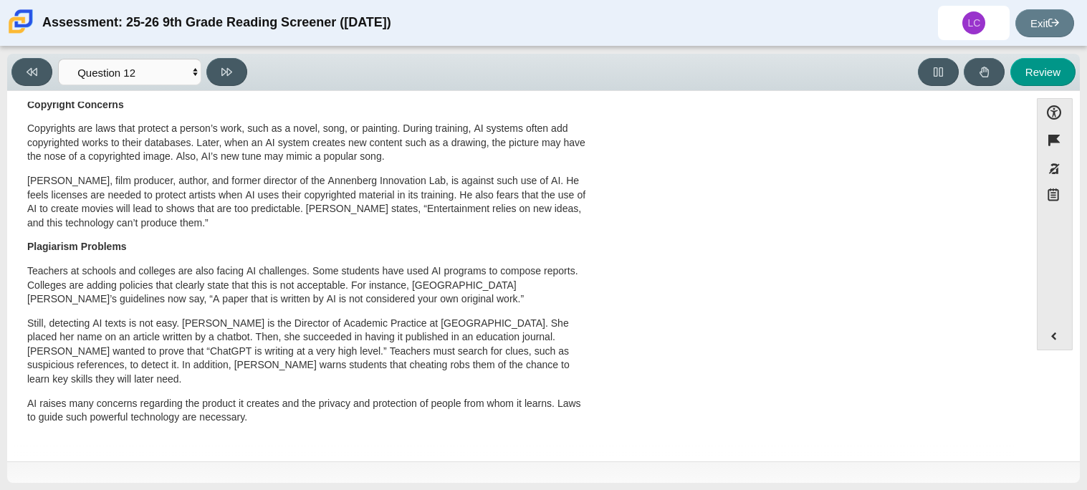
click at [295, 243] on p "Plagiarism Problems" at bounding box center [308, 247] width 563 height 14
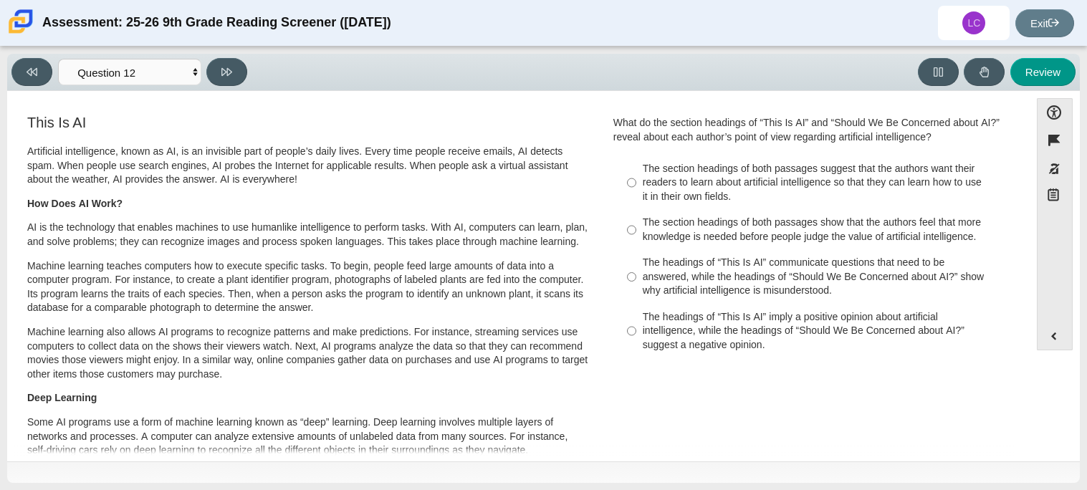
click at [621, 271] on label "The headings of “This Is AI” communicate questions that need to be answered, wh…" at bounding box center [814, 277] width 394 height 54
click at [627, 271] on input "The headings of “This Is AI” communicate questions that need to be answered, wh…" at bounding box center [631, 277] width 9 height 54
radio input "true"
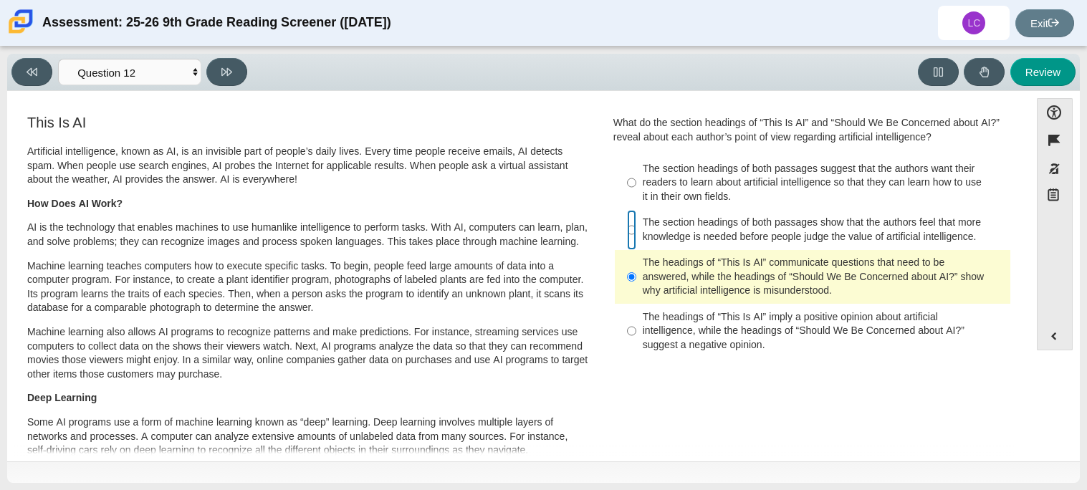
click at [627, 227] on input "The section headings of both passages show that the authors feel that more know…" at bounding box center [631, 230] width 9 height 40
radio input "true"
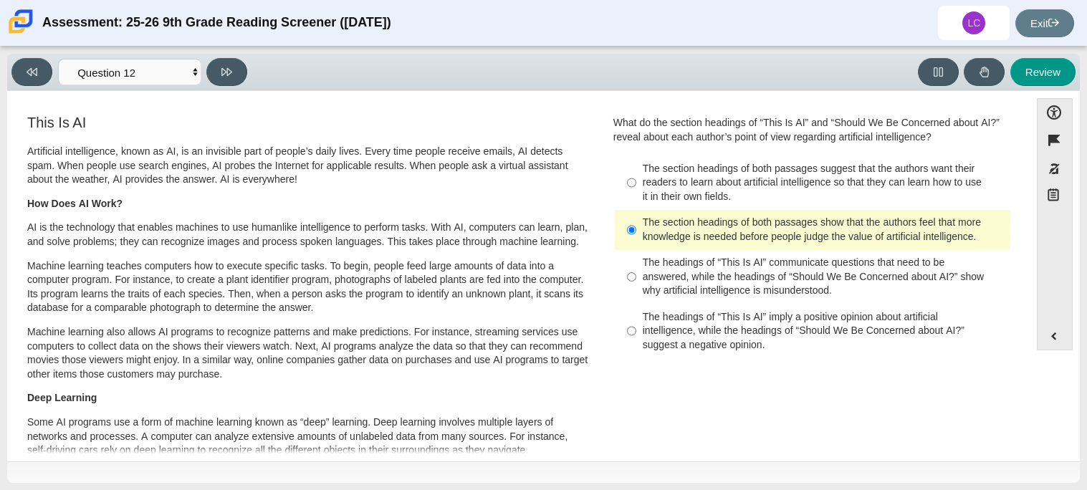
click at [237, 85] on div "Viewing Question 12 of 12 in Pacing Mode Questions Question 1 Question 2 Questi…" at bounding box center [132, 72] width 242 height 28
click at [230, 77] on button at bounding box center [226, 72] width 41 height 28
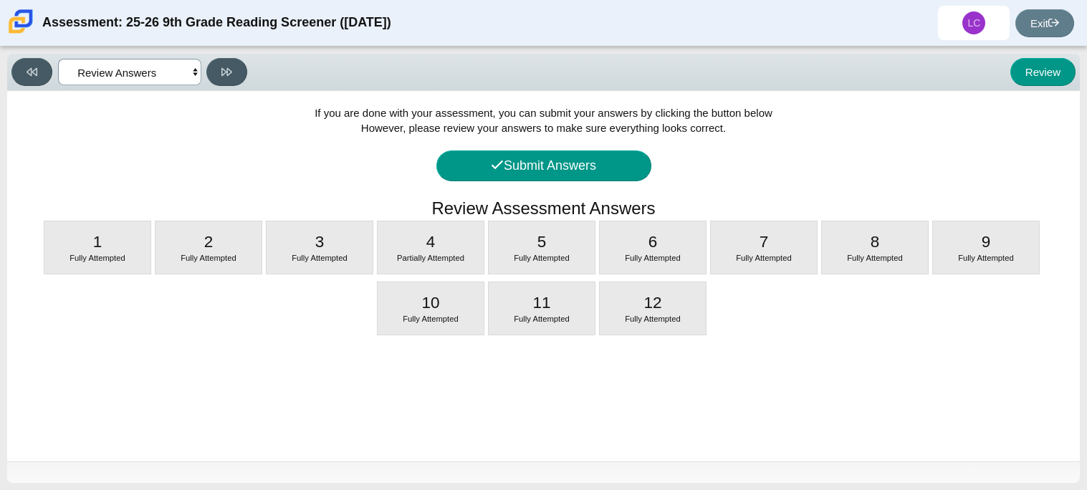
click at [137, 74] on select "Questions Question 1 Question 2 Question 3 Question 4 Question 5 Question 6 Que…" at bounding box center [129, 72] width 143 height 27
click at [58, 59] on select "Questions Question 1 Question 2 Question 3 Question 4 Question 5 Question 6 Que…" at bounding box center [129, 72] width 143 height 27
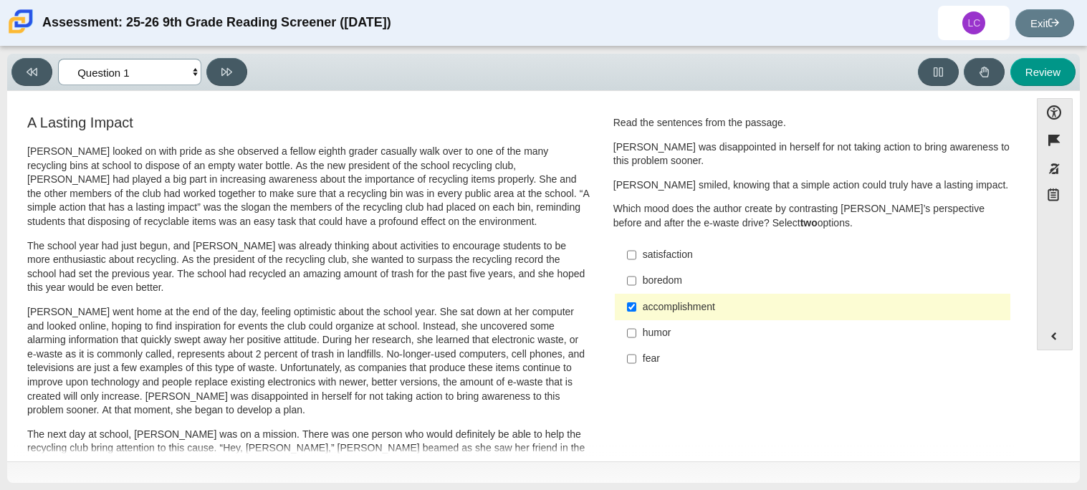
click at [192, 75] on select "Questions Question 1 Question 2 Question 3 Question 4 Question 5 Question 6 Que…" at bounding box center [129, 72] width 143 height 27
select select "review"
click at [58, 59] on select "Questions Question 1 Question 2 Question 3 Question 4 Question 5 Question 6 Que…" at bounding box center [129, 72] width 143 height 27
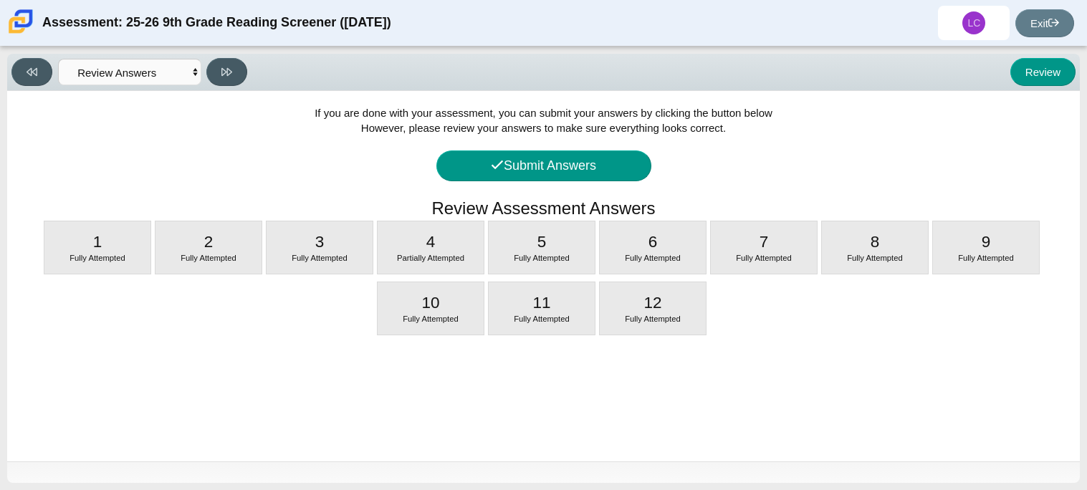
click at [496, 194] on div "If you are done with your assessment, you can submit your answers by clicking t…" at bounding box center [543, 276] width 1073 height 371
click at [480, 172] on button "Submit Answers" at bounding box center [544, 166] width 215 height 31
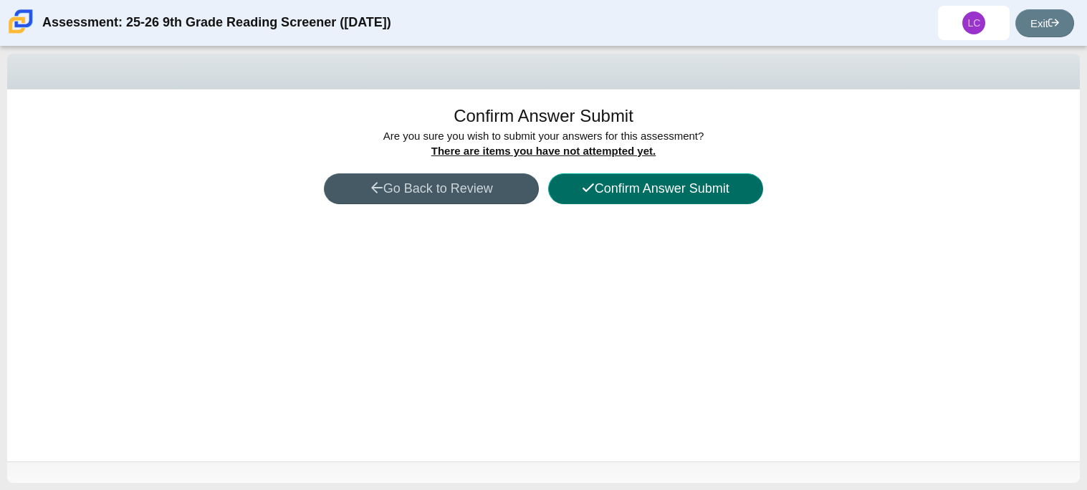
click at [588, 187] on icon at bounding box center [588, 188] width 11 height 9
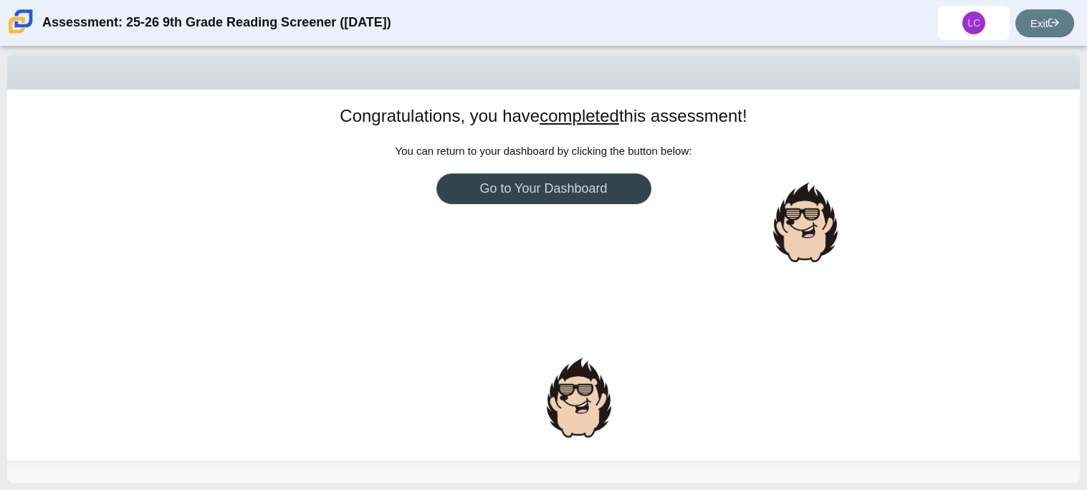
click at [568, 191] on link "Go to Your Dashboard" at bounding box center [544, 188] width 215 height 31
